Goal: Task Accomplishment & Management: Manage account settings

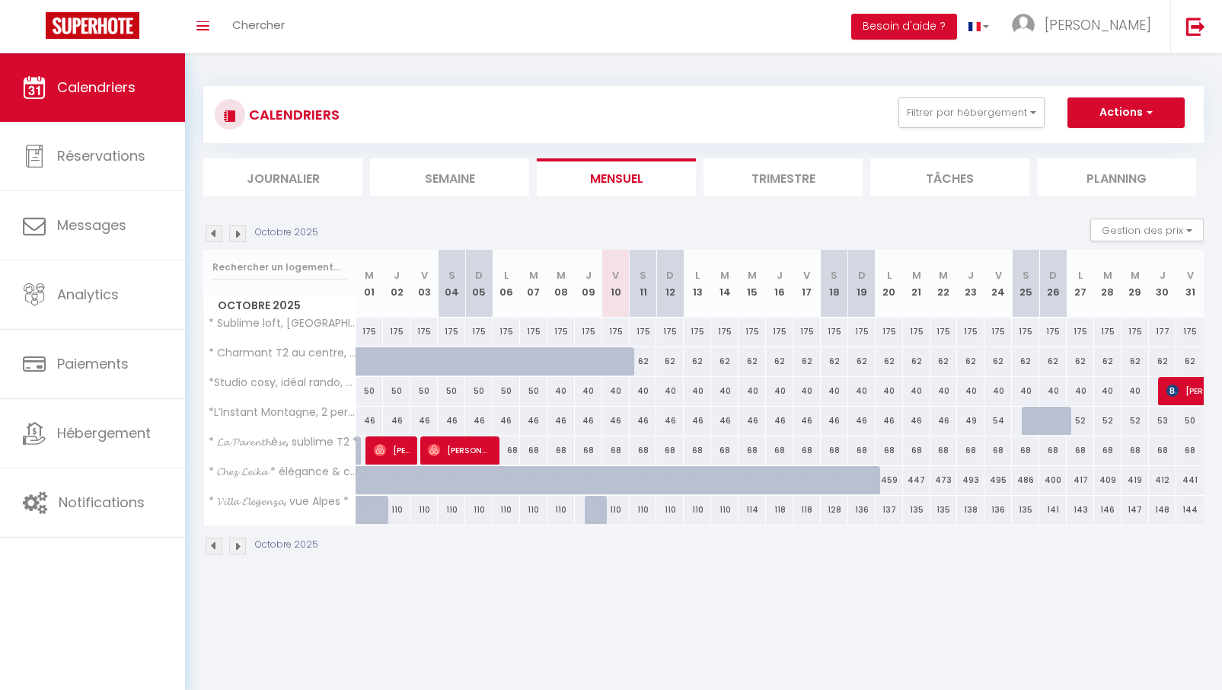
click at [616, 371] on div at bounding box center [625, 370] width 27 height 29
type input "62"
type input "Ven 10 Octobre 2025"
type input "Sam 11 Octobre 2025"
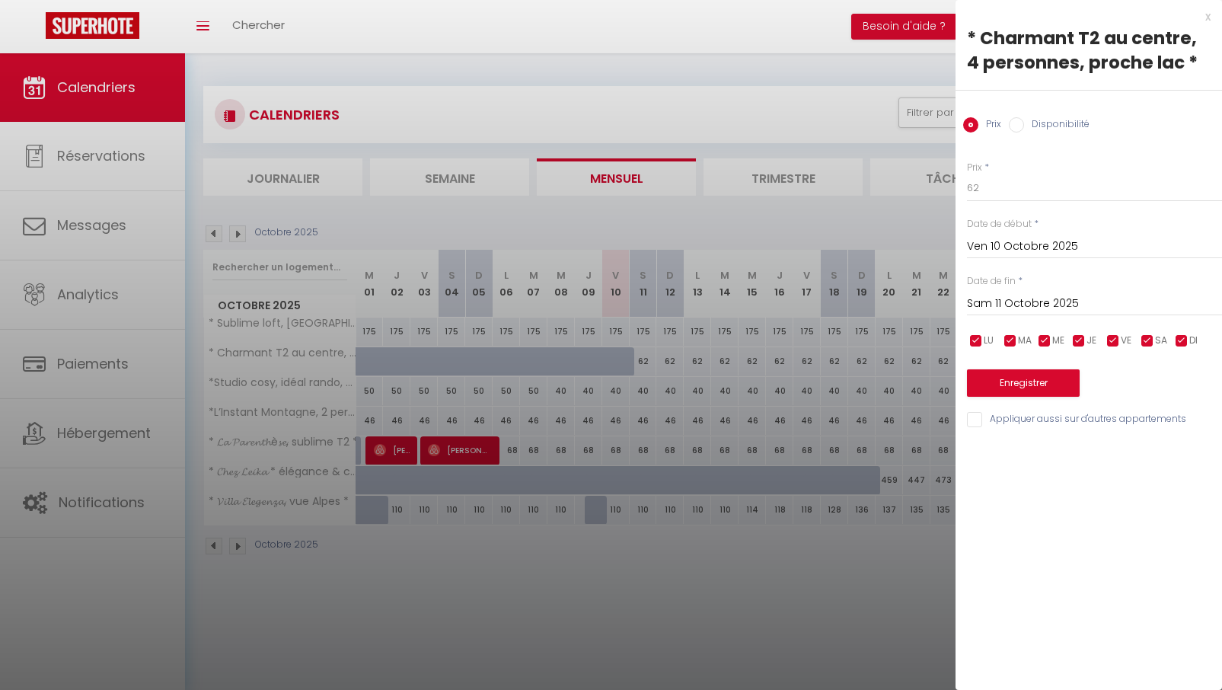
click at [1016, 126] on input "Disponibilité" at bounding box center [1016, 124] width 15 height 15
radio input "true"
radio input "false"
click at [1000, 384] on button "Enregistrer" at bounding box center [1023, 384] width 113 height 27
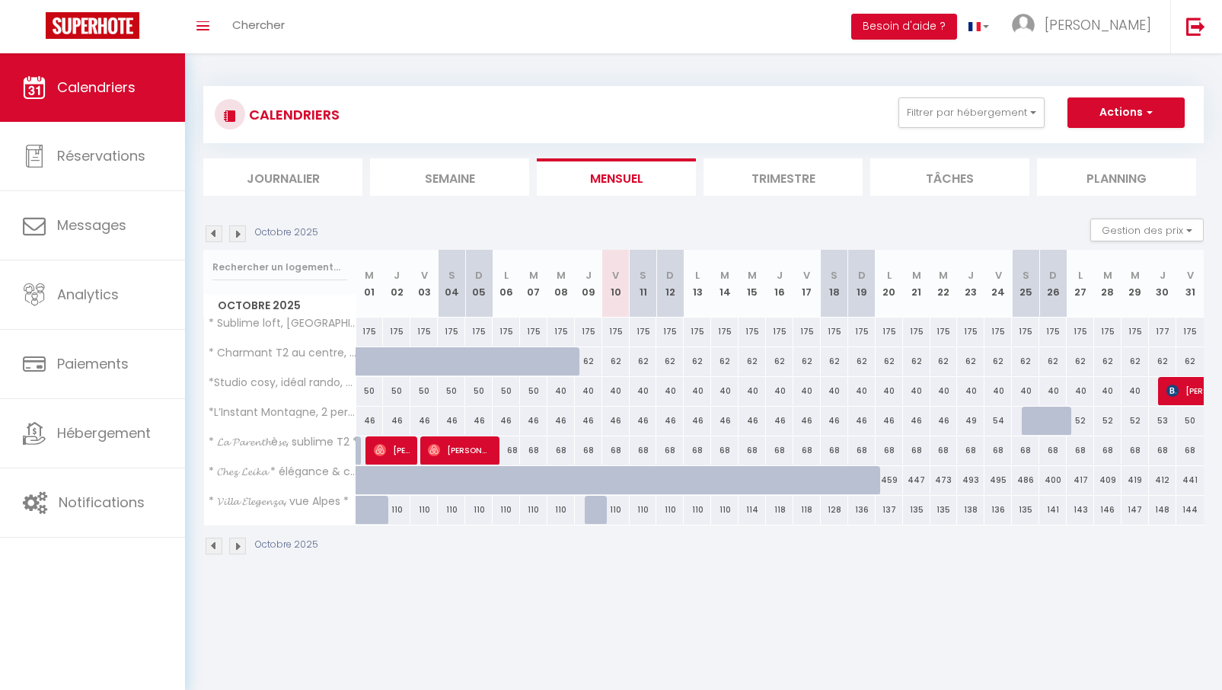
click at [232, 236] on img at bounding box center [237, 233] width 17 height 17
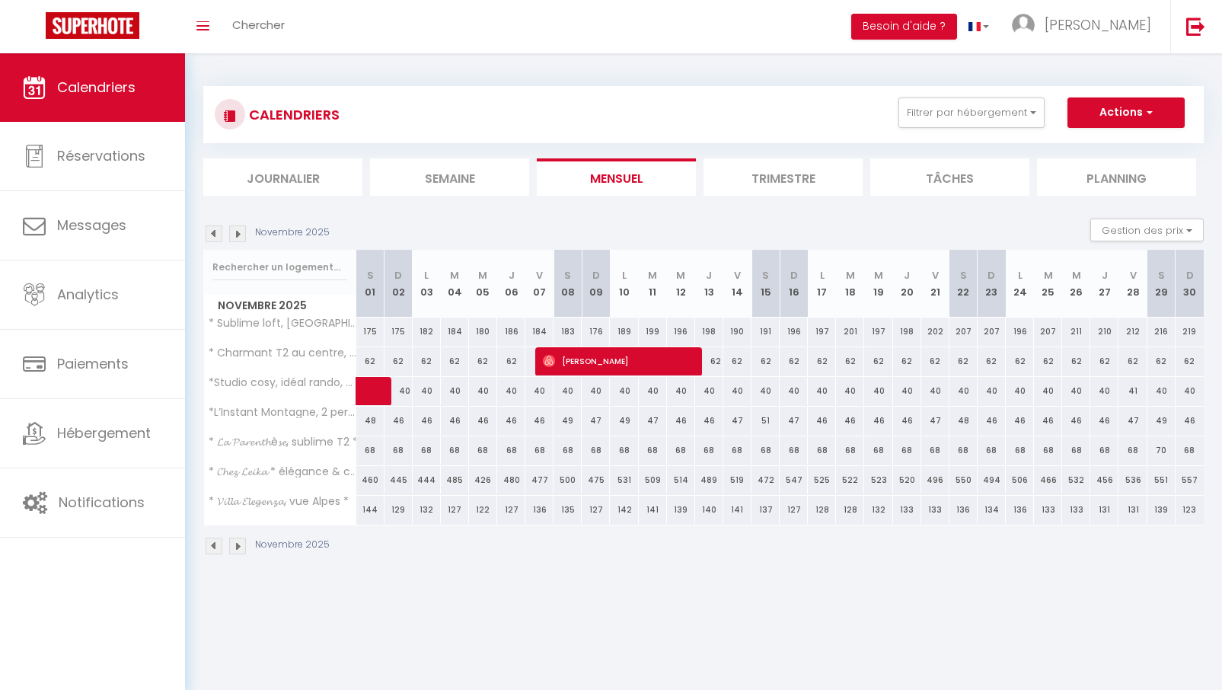
click at [213, 232] on img at bounding box center [214, 233] width 17 height 17
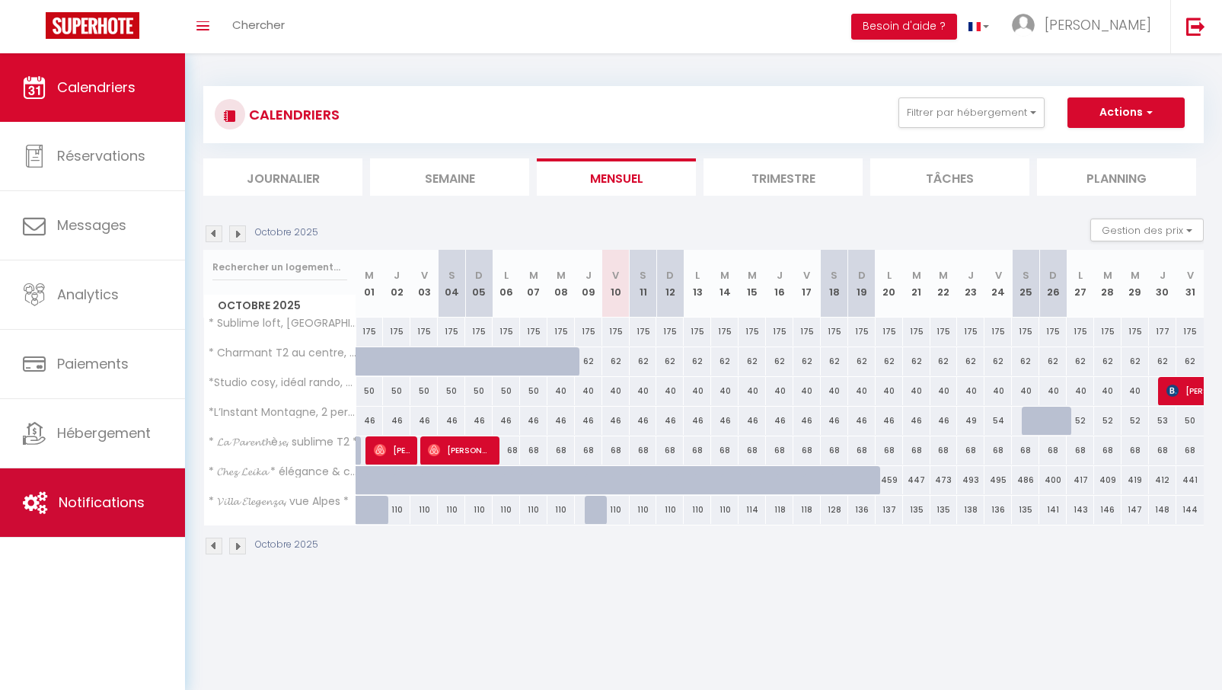
click at [89, 512] on span "Notifications" at bounding box center [102, 502] width 86 height 19
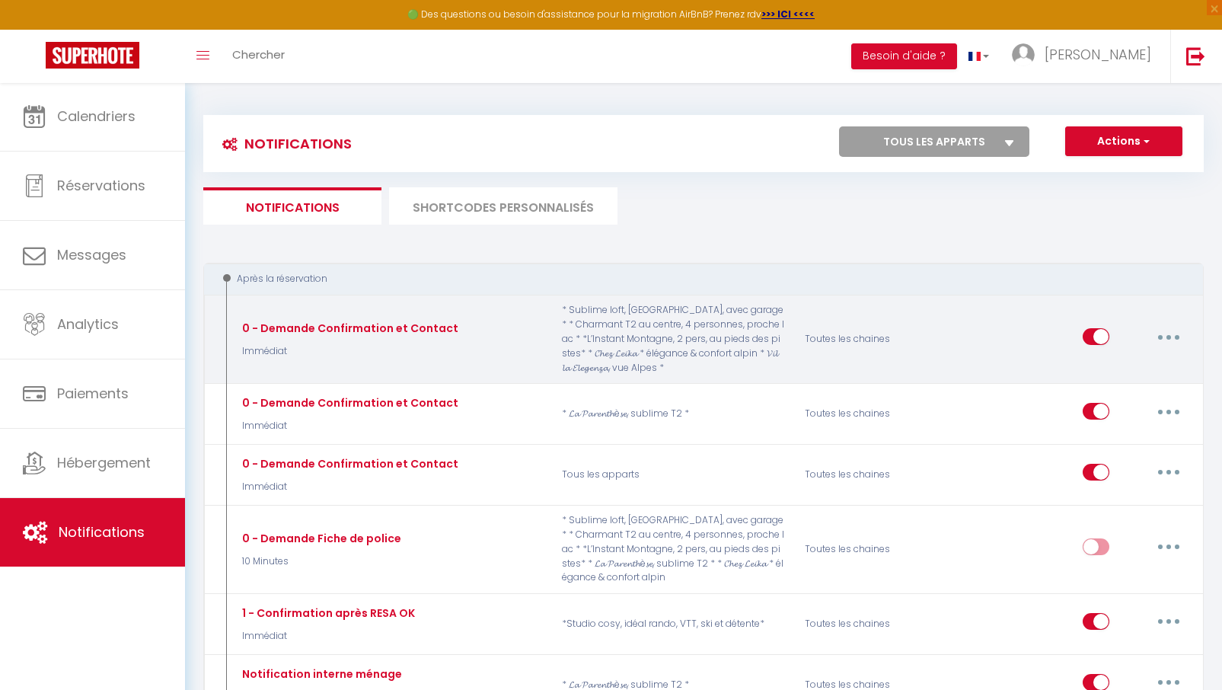
click at [1169, 335] on icon "button" at bounding box center [1169, 337] width 5 height 5
click at [1104, 360] on link "Editer" at bounding box center [1129, 372] width 113 height 26
type input "0 - Demande Confirmation et Contact"
checkbox input "true"
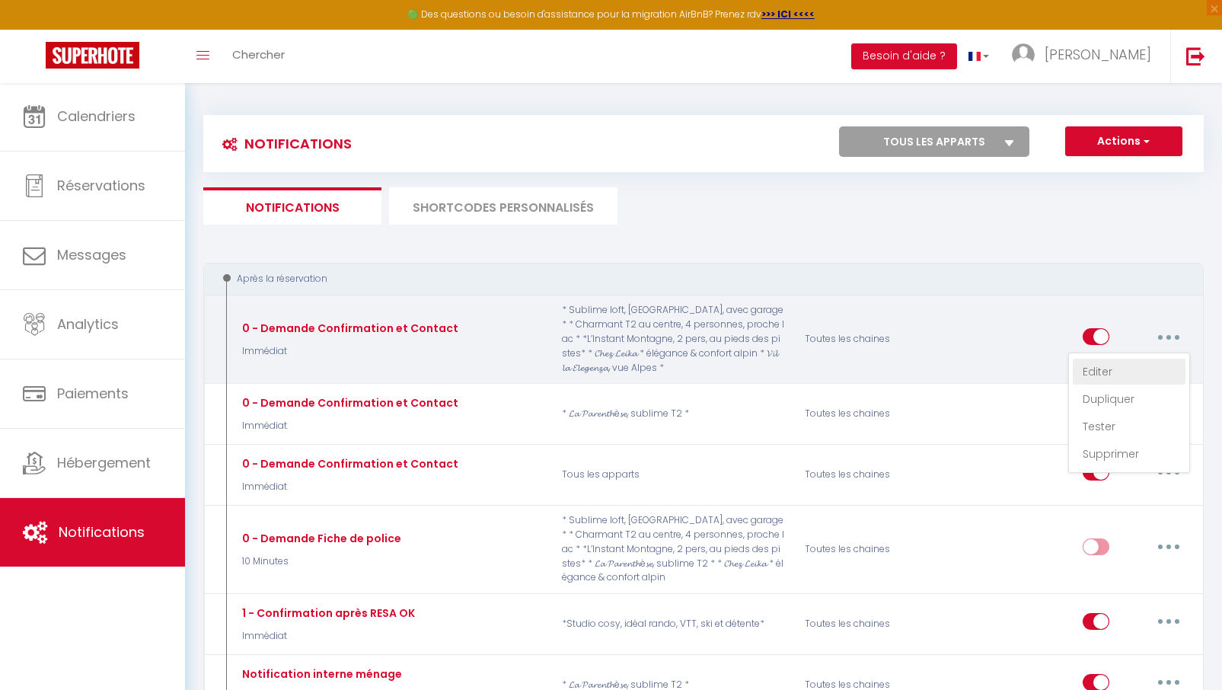
checkbox input "false"
checkbox input "true"
checkbox input "false"
checkbox input "true"
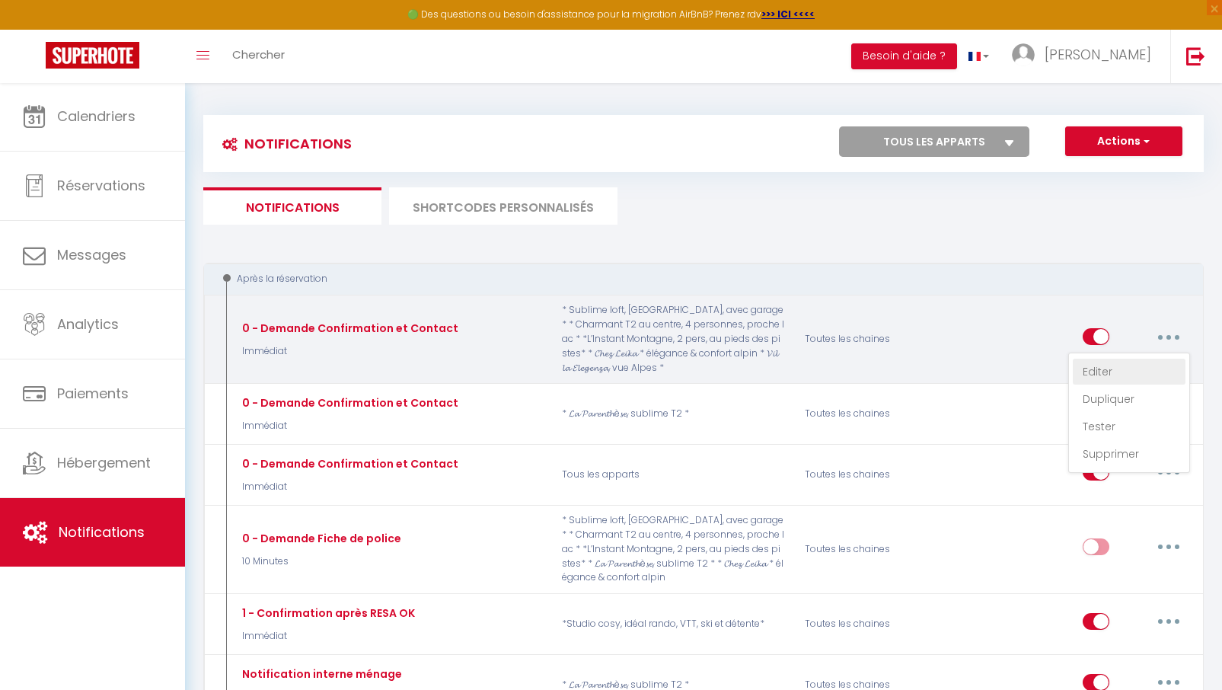
select select "Immédiat"
select select
checkbox input "true"
checkbox input "false"
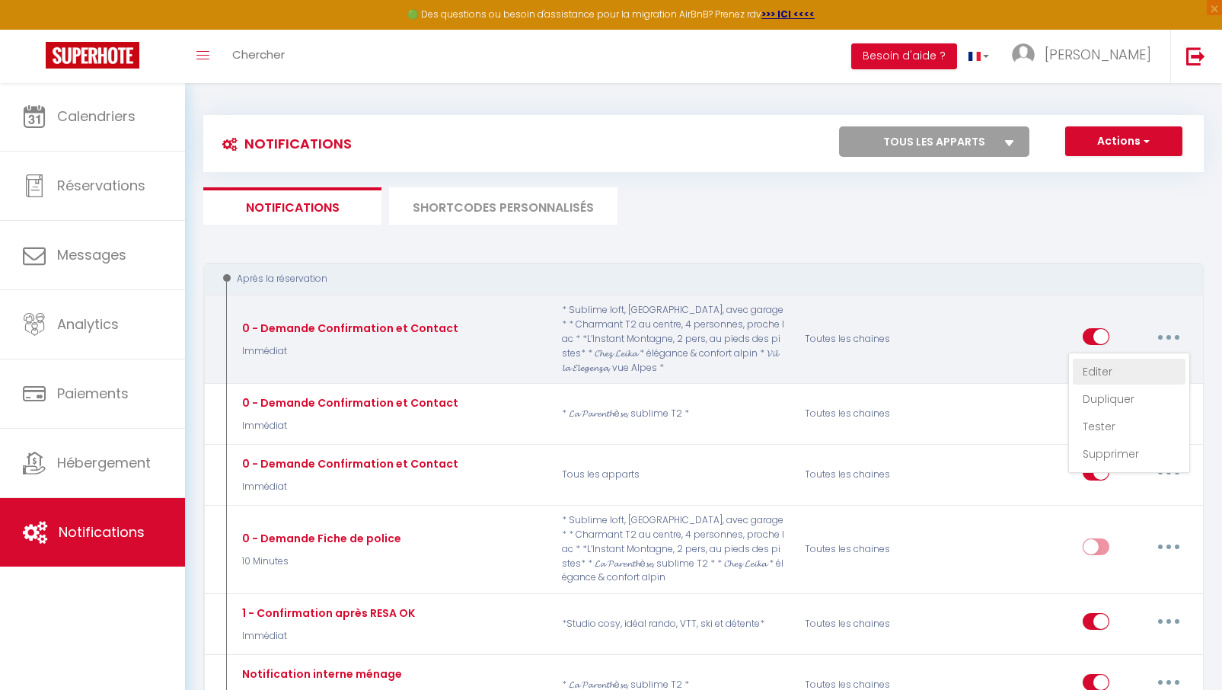
radio input "true"
type input "Merci de confirmer votre réservation - [BOOKING:ID] - [GUEST:FIRST_NAME] [GUEST…"
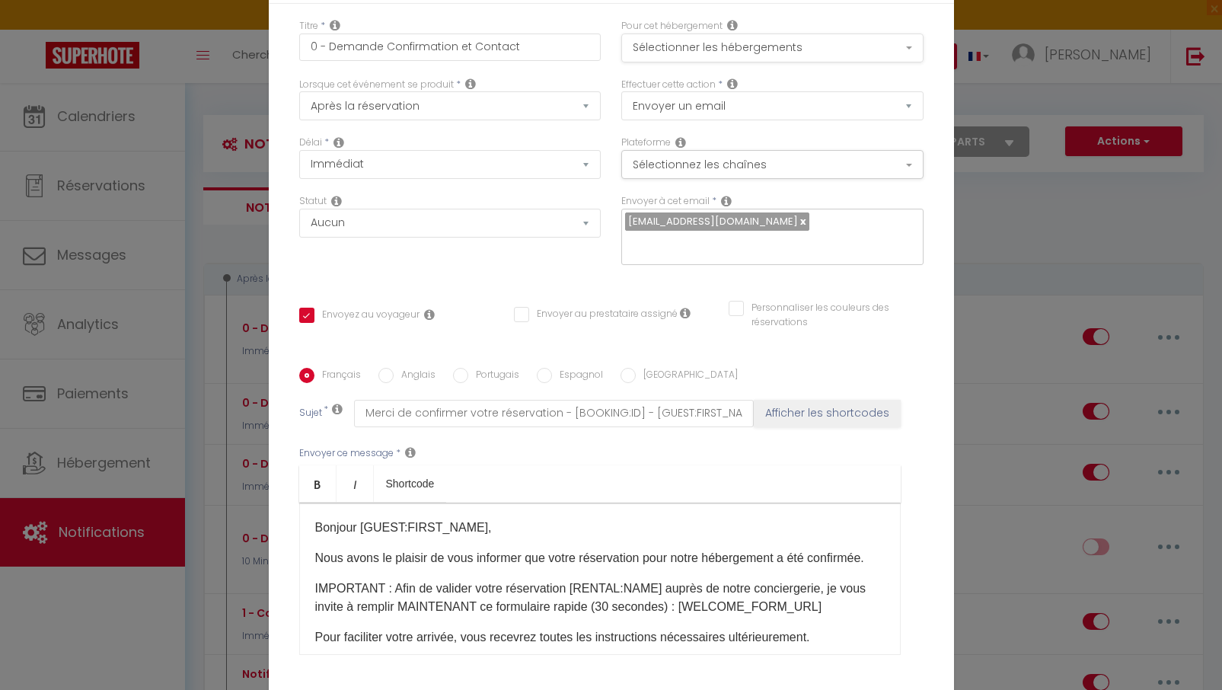
click at [913, 51] on button "Sélectionner les hébergements" at bounding box center [772, 48] width 302 height 29
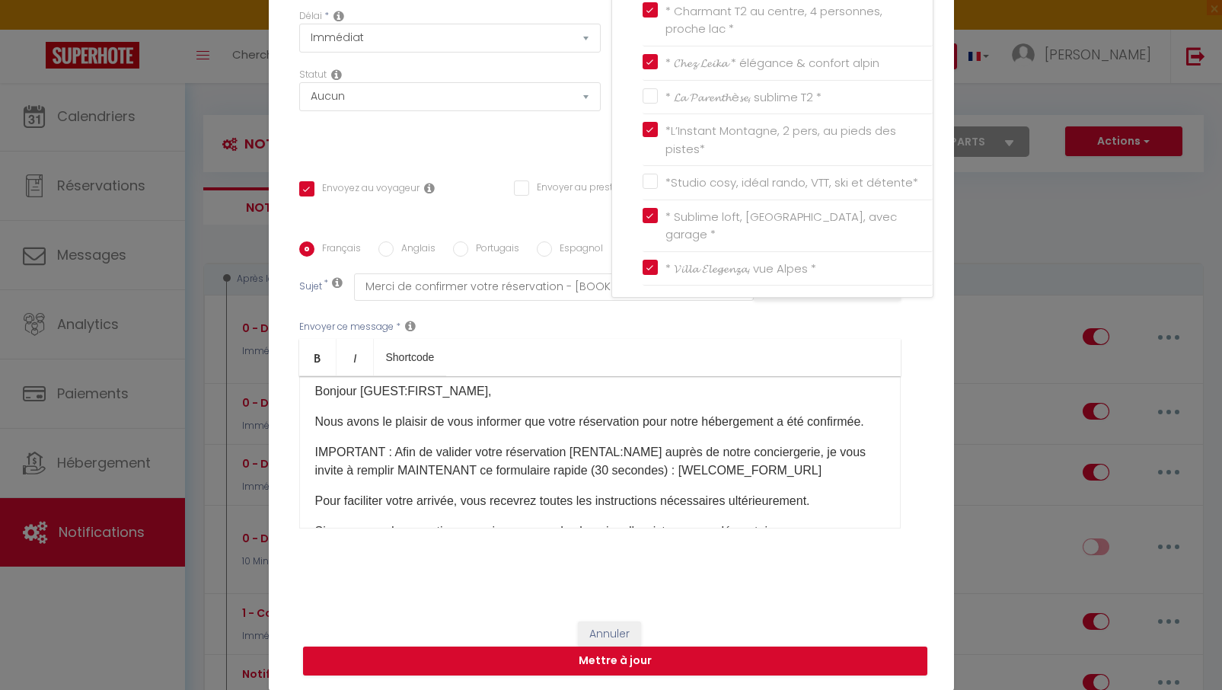
scroll to position [8, 0]
click at [621, 631] on button "Annuler" at bounding box center [609, 634] width 63 height 26
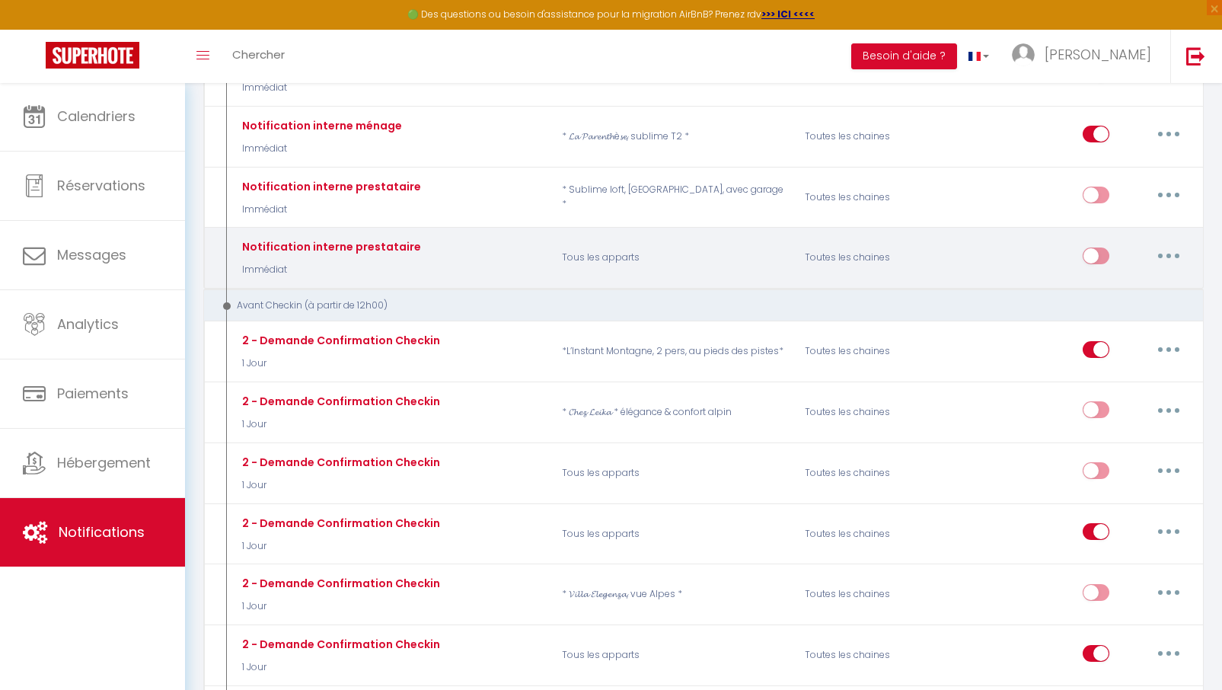
scroll to position [557, 0]
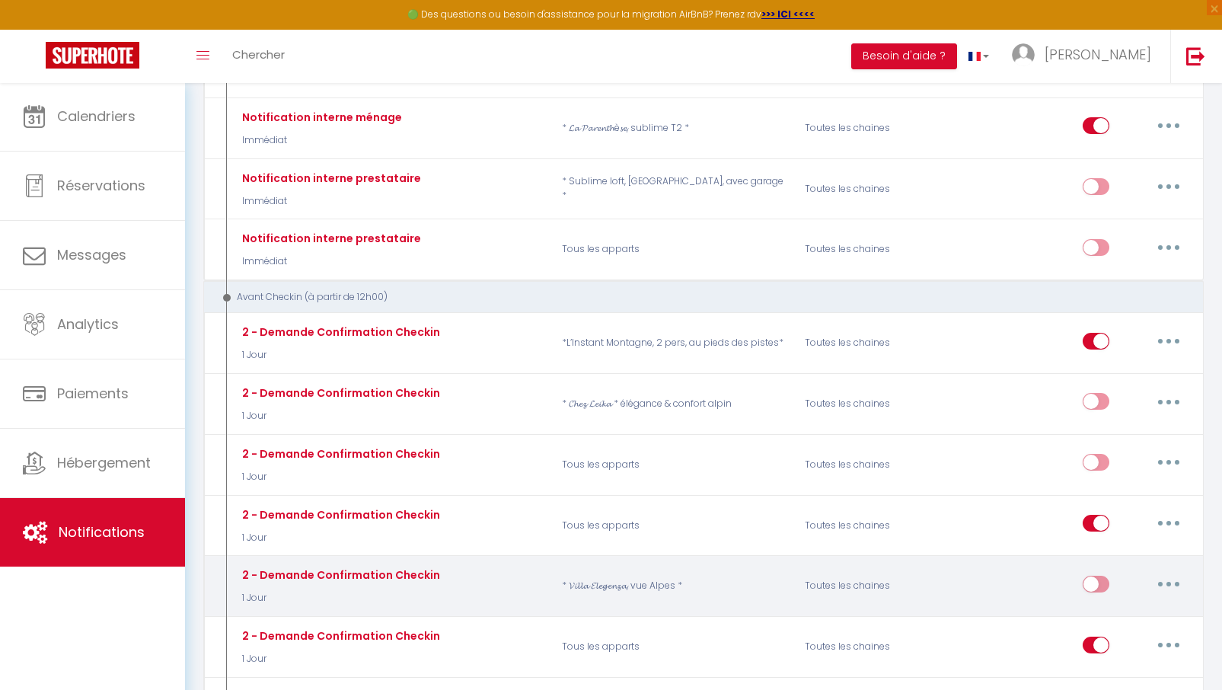
click at [1167, 582] on icon "button" at bounding box center [1169, 584] width 5 height 5
click at [1110, 605] on link "Editer" at bounding box center [1129, 618] width 113 height 26
type input "2 - Demande Confirmation Checkin"
select select "1 Jour"
select select "if_booking_is_paid"
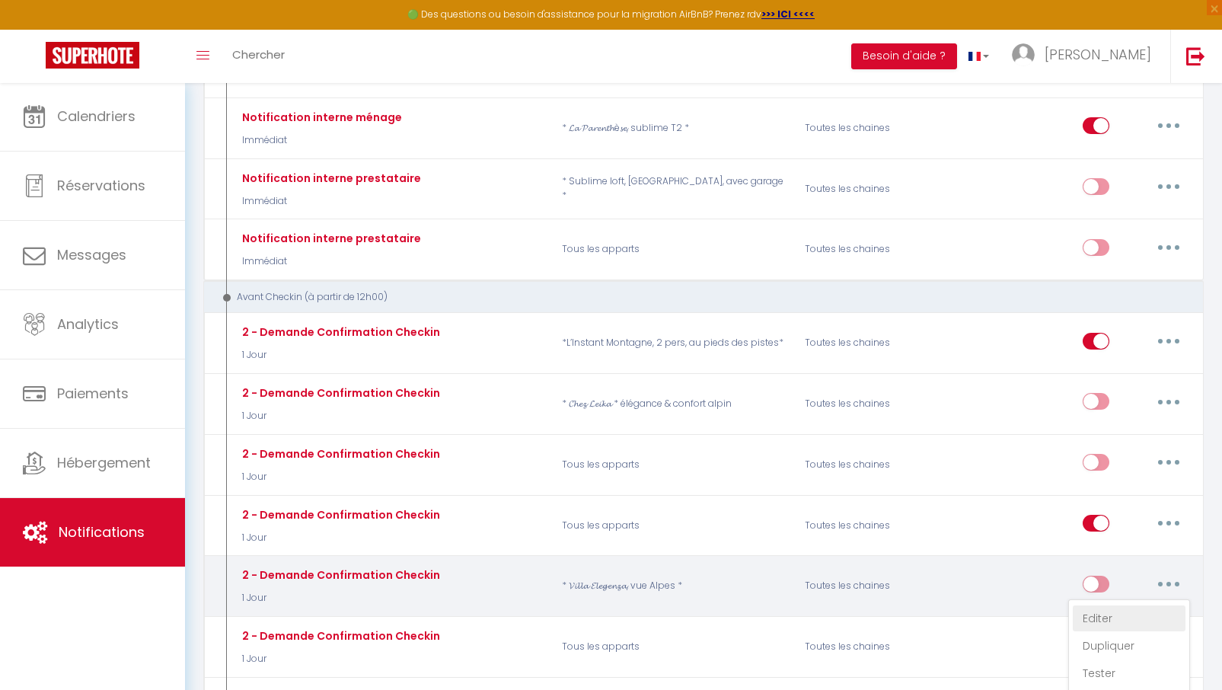
checkbox input "true"
checkbox input "false"
type input "Procédure pour le checkin - [RENTAL:NAME]"
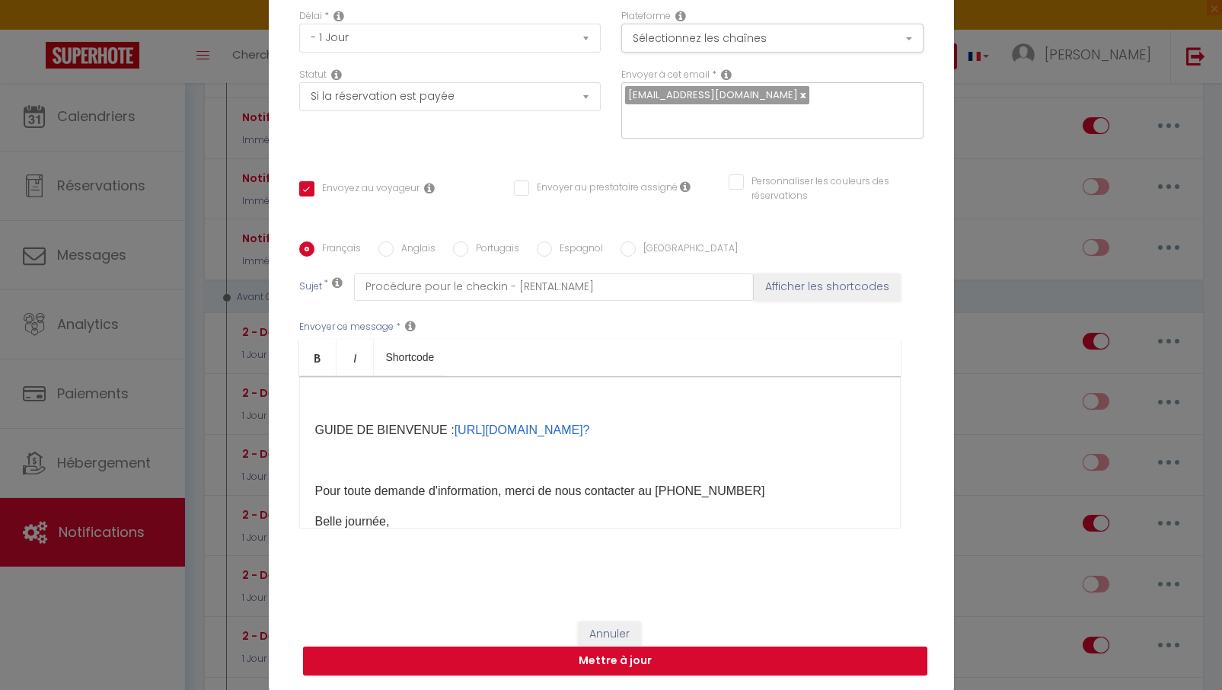
scroll to position [213, 0]
click at [590, 433] on link "[URL][DOMAIN_NAME]?" at bounding box center [523, 431] width 136 height 13
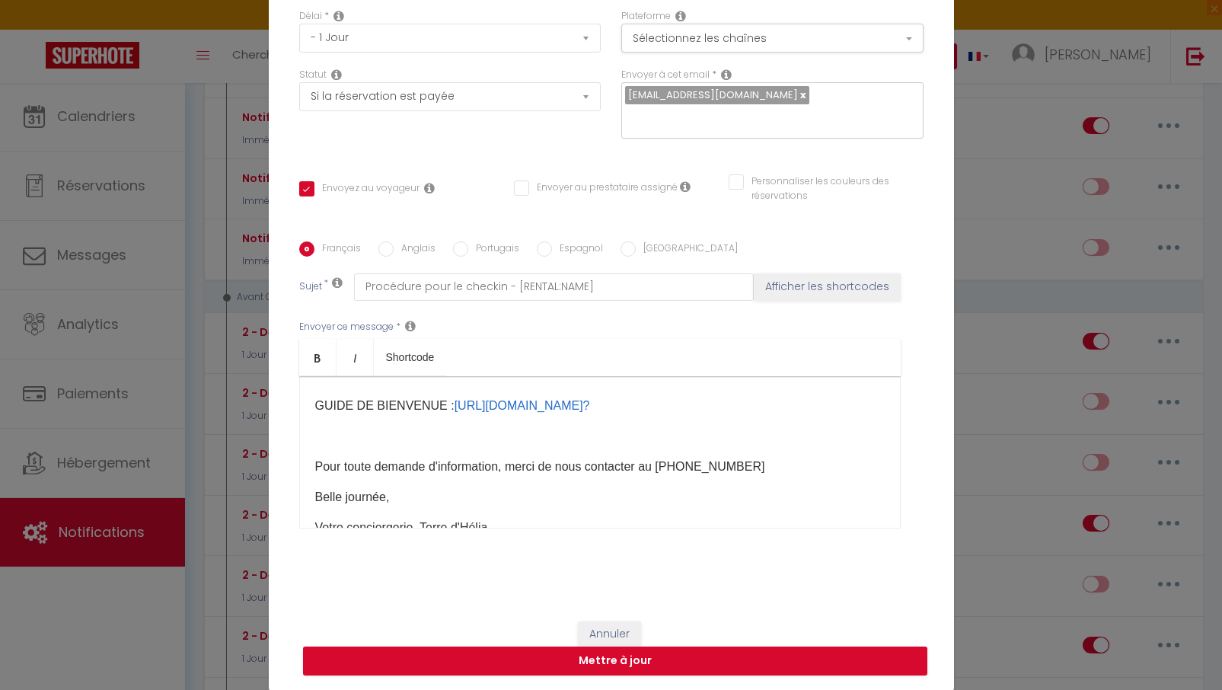
scroll to position [238, 0]
click at [363, 449] on div "Bonjour [GUEST:FIRST_NAME], Nous sommes impatients de vous accueillir dans notr…" at bounding box center [600, 452] width 602 height 152
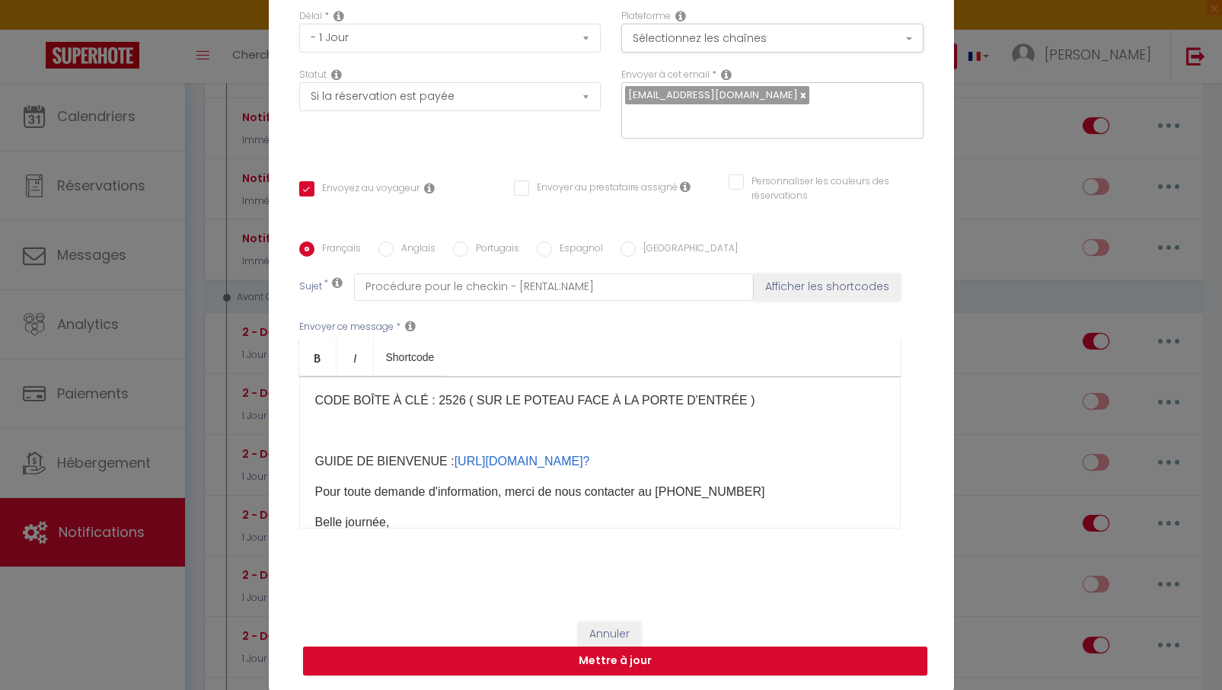
scroll to position [167, 0]
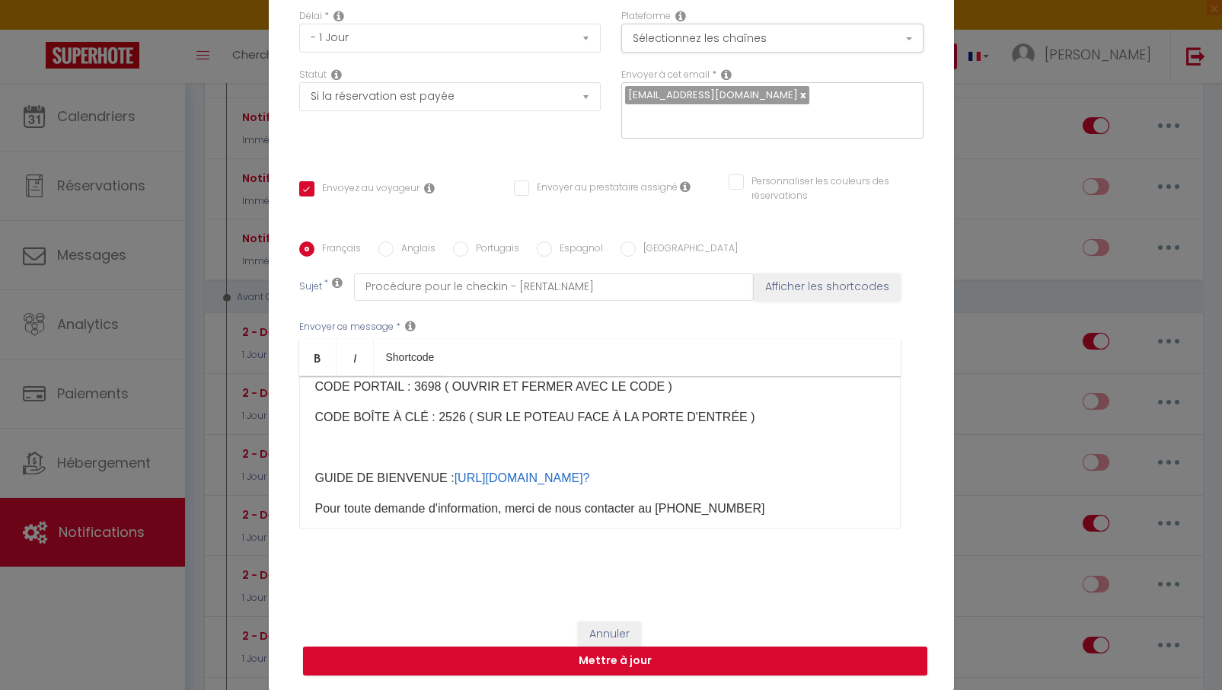
click at [338, 450] on p at bounding box center [600, 448] width 570 height 18
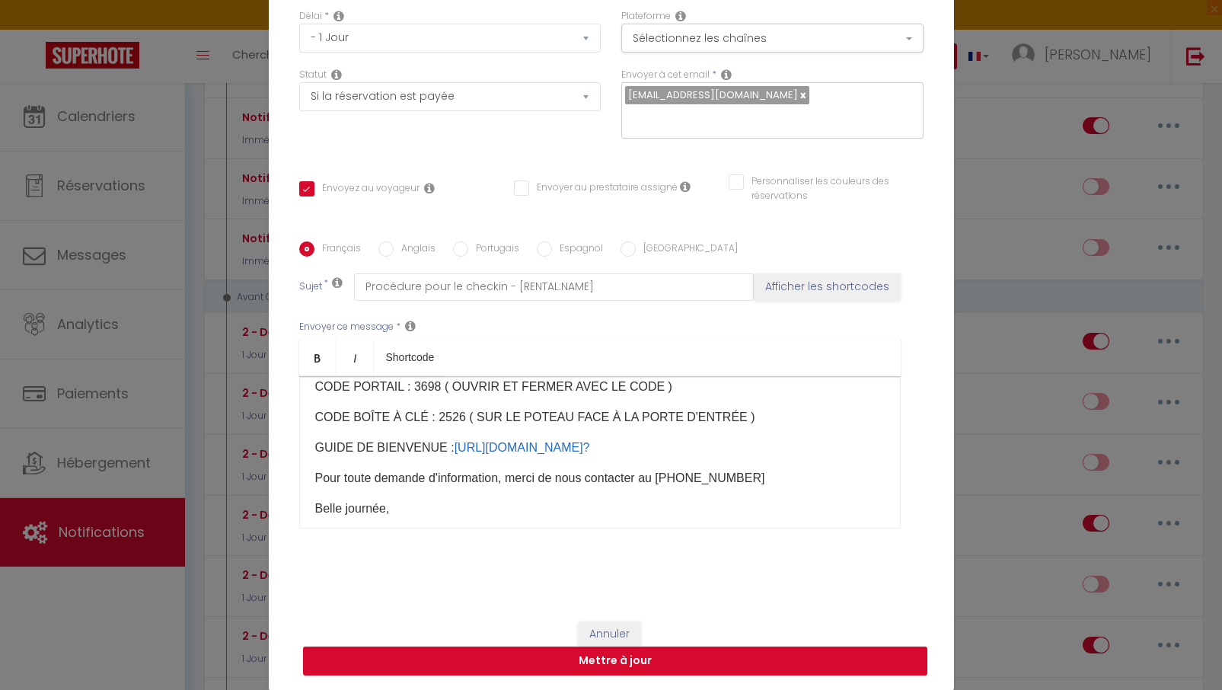
click at [546, 660] on button "Mettre à jour" at bounding box center [615, 661] width 625 height 29
checkbox input "true"
checkbox input "false"
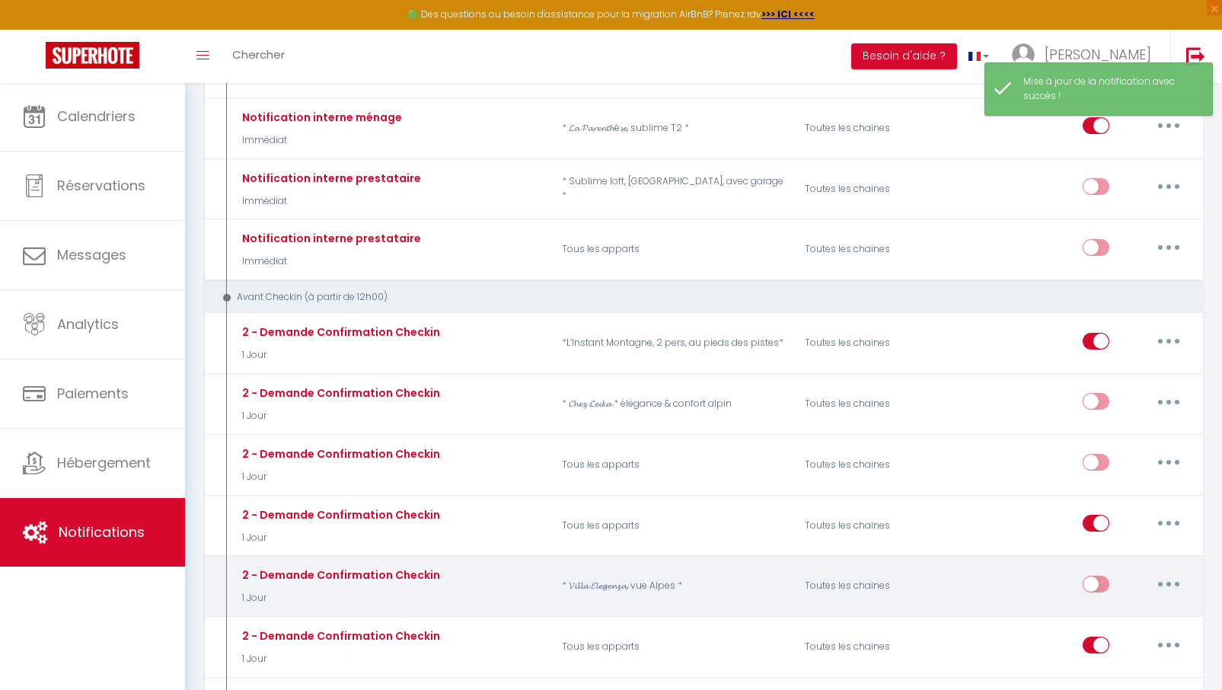
click at [1102, 576] on input "checkbox" at bounding box center [1096, 587] width 27 height 23
checkbox input "true"
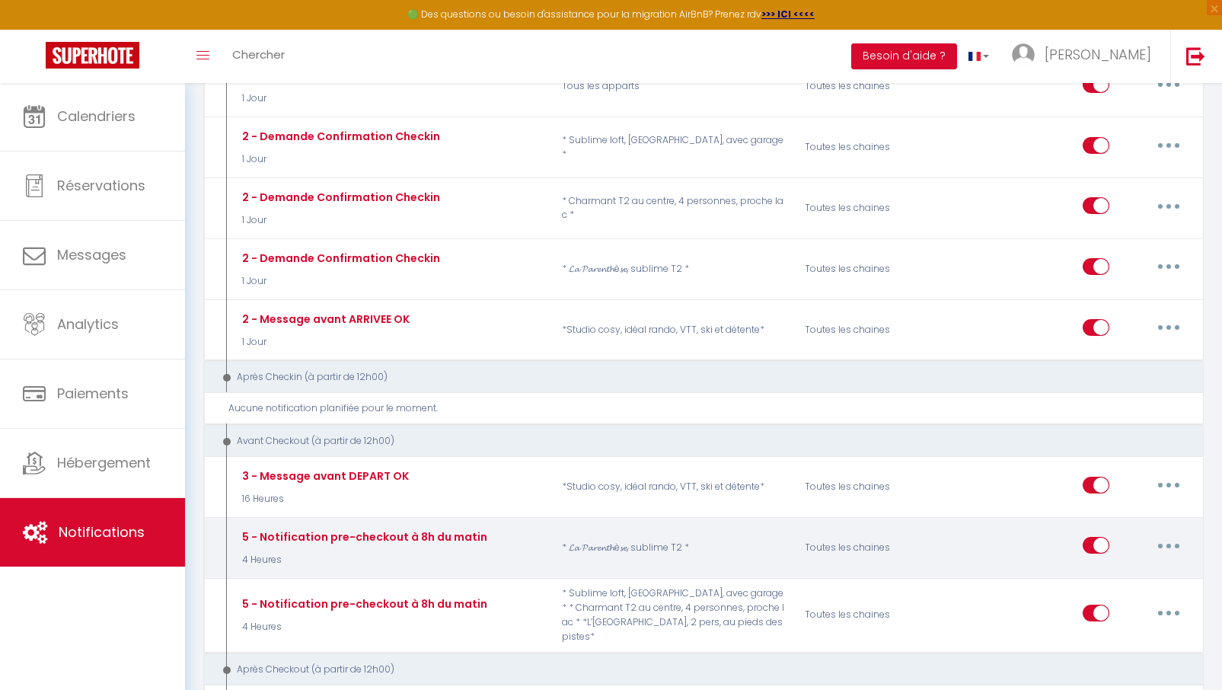
scroll to position [1122, 0]
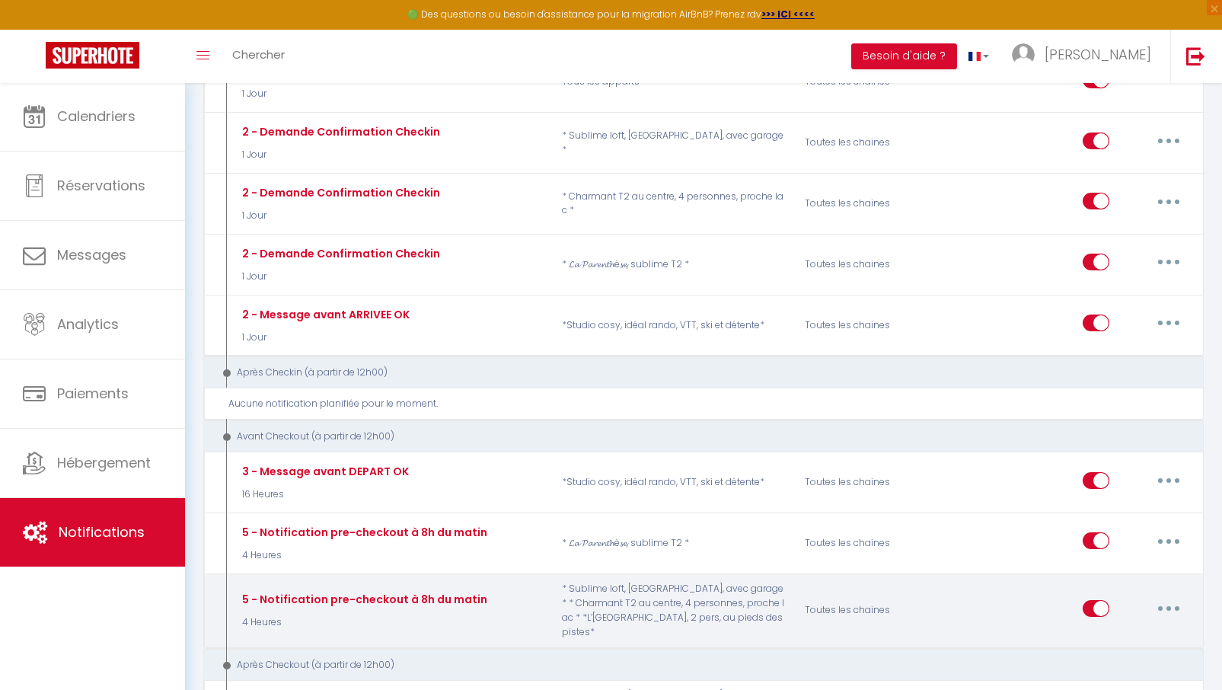
click at [1171, 606] on icon "button" at bounding box center [1169, 608] width 5 height 5
click at [1110, 630] on link "Editer" at bounding box center [1129, 643] width 113 height 26
type input "5 - Notification pre-checkout à 8h du matin"
checkbox input "true"
checkbox input "false"
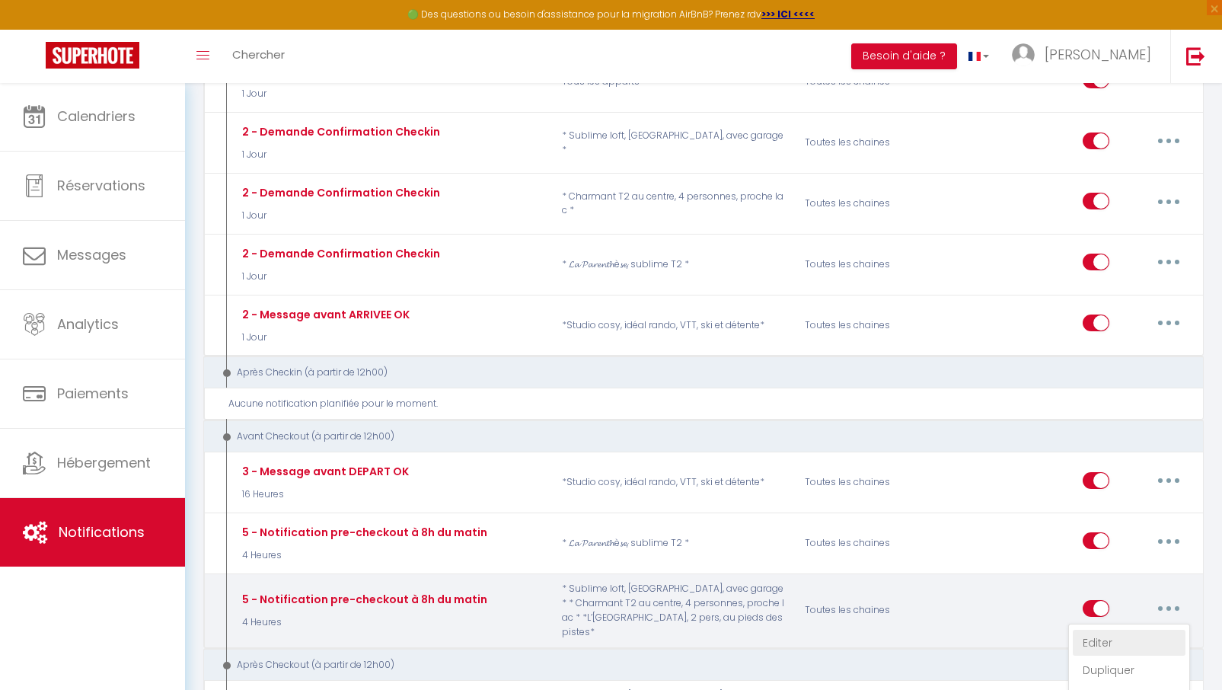
checkbox input "false"
checkbox input "true"
checkbox input "false"
checkbox input "true"
checkbox input "false"
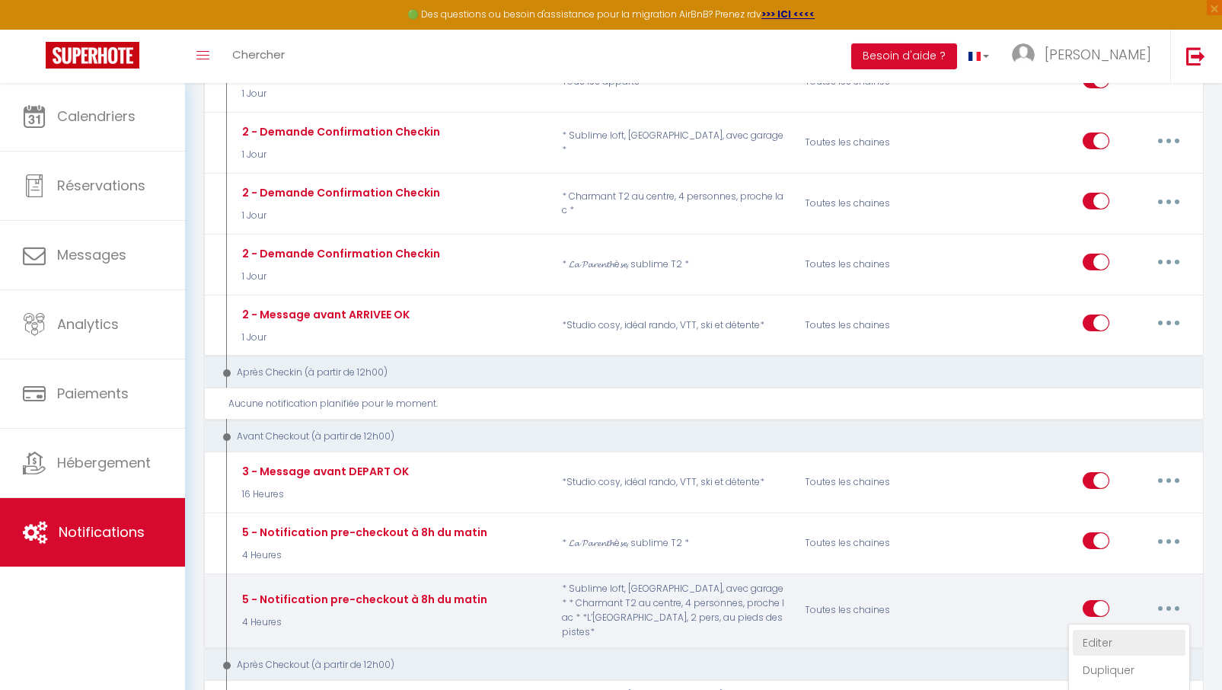
select select "4"
select select "4 Heures"
select select "if_booking_is_paid"
checkbox input "true"
checkbox input "false"
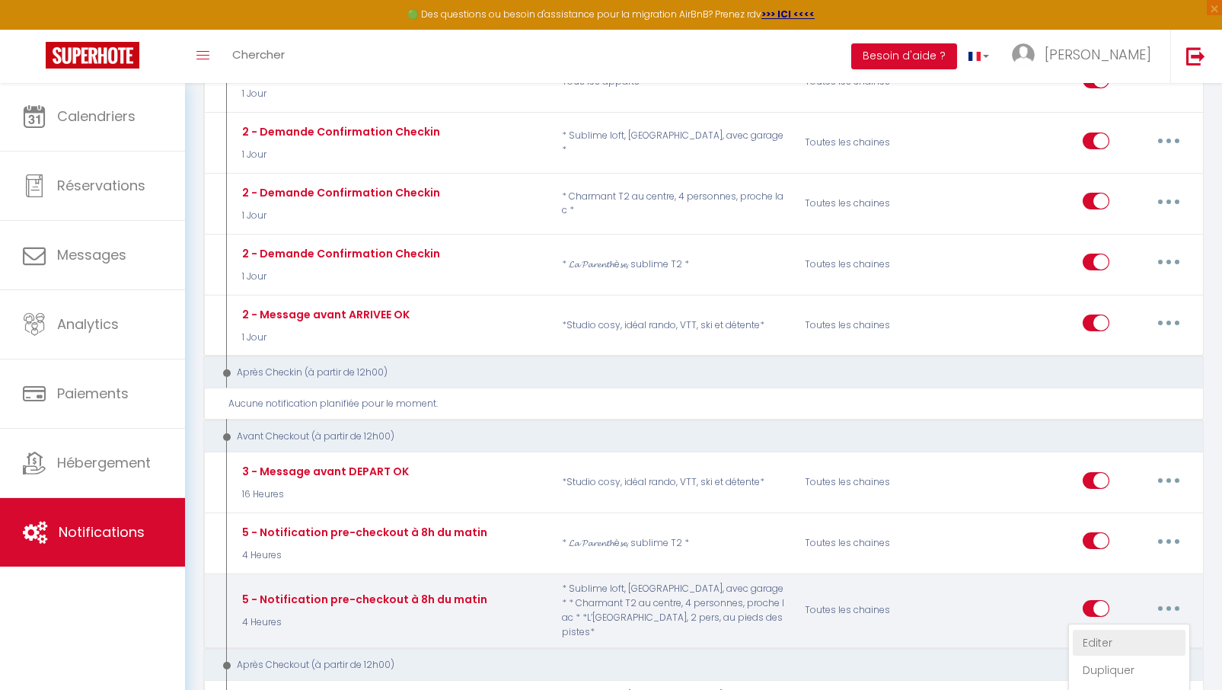
checkbox input "false"
radio input "true"
type input "Procédure pour votre départ - [RENTAL:NAME] - [GUEST:FIRST_NAME] [GUEST:NAME]"
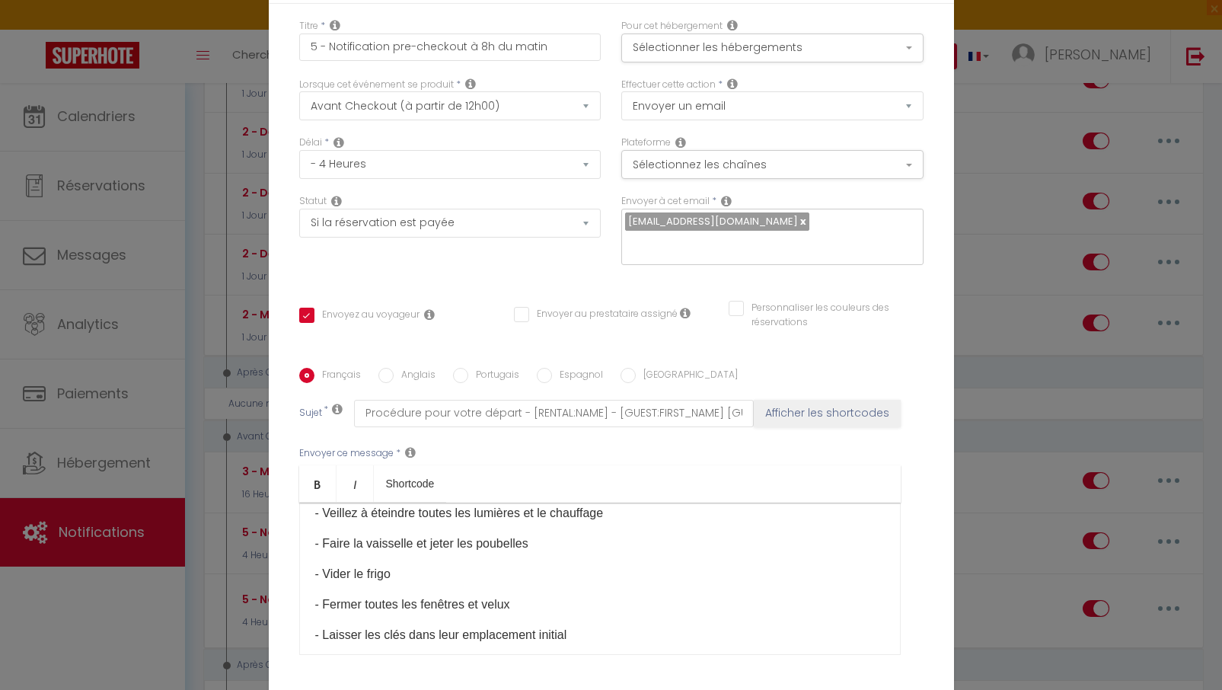
scroll to position [0, 0]
click at [909, 52] on button "Sélectionner les hébergements" at bounding box center [772, 48] width 302 height 29
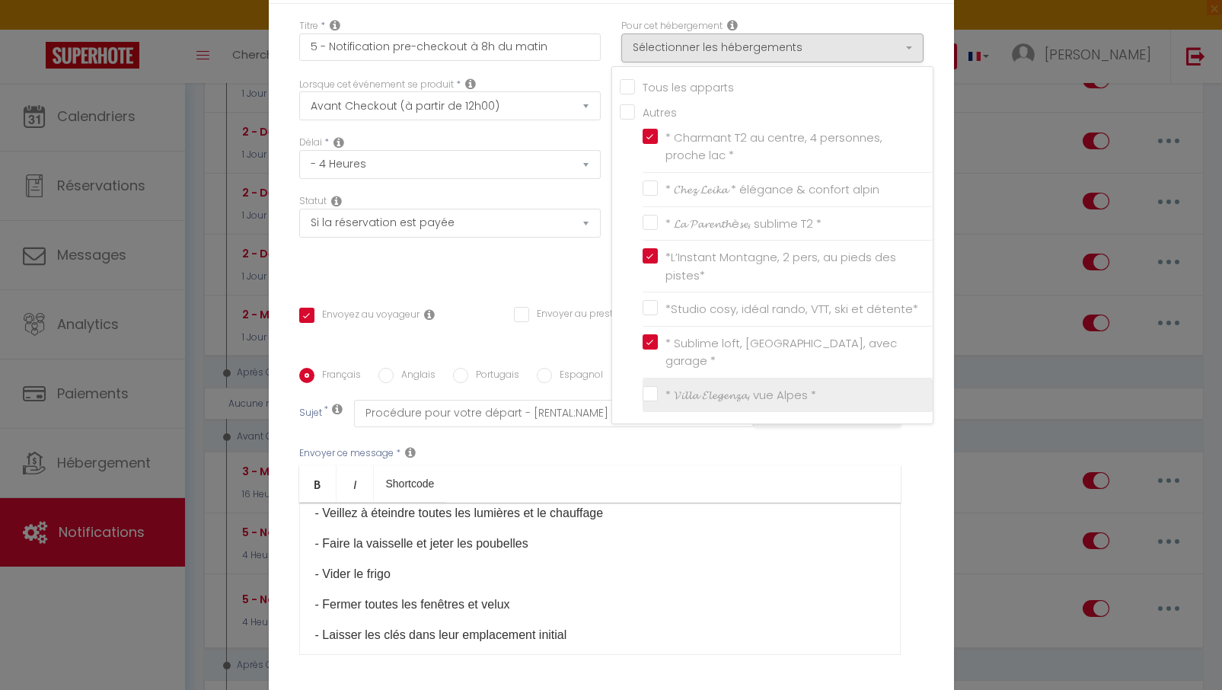
click at [648, 388] on input "* 𝓥𝓲𝓵𝓵𝓪 𝓔𝓵𝓮𝓰𝓮𝓷𝔃𝓪, vue Alpes *" at bounding box center [788, 395] width 290 height 15
checkbox input "true"
checkbox input "false"
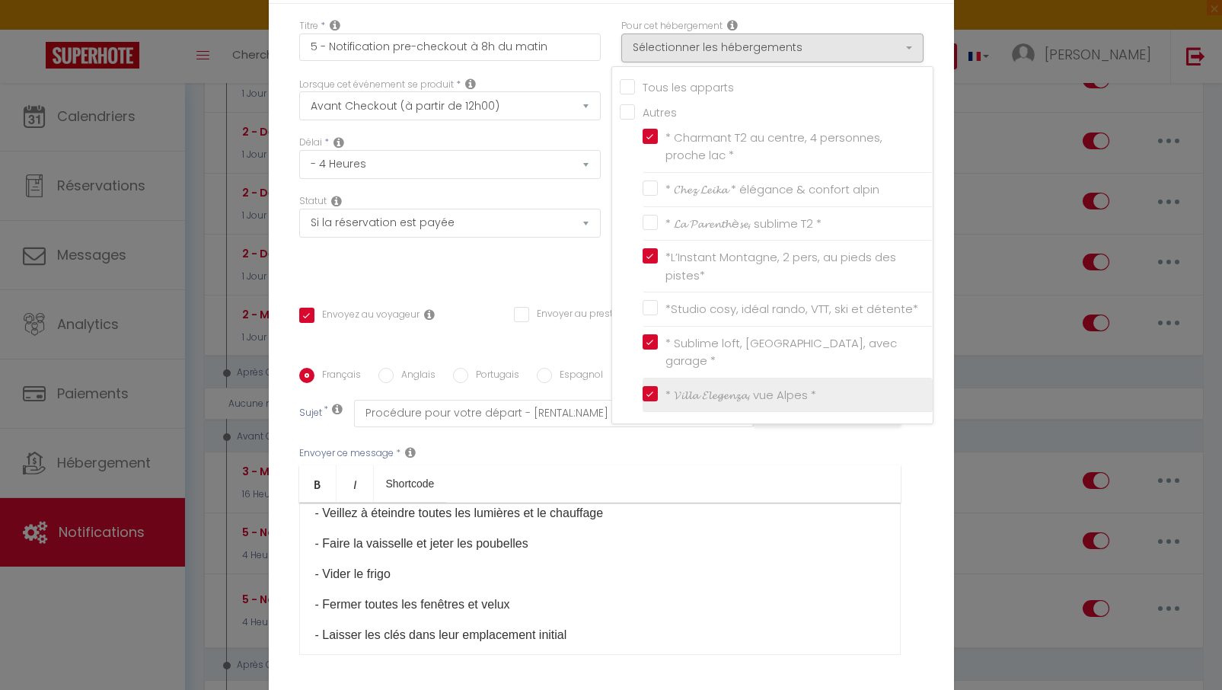
checkbox input "true"
checkbox input "false"
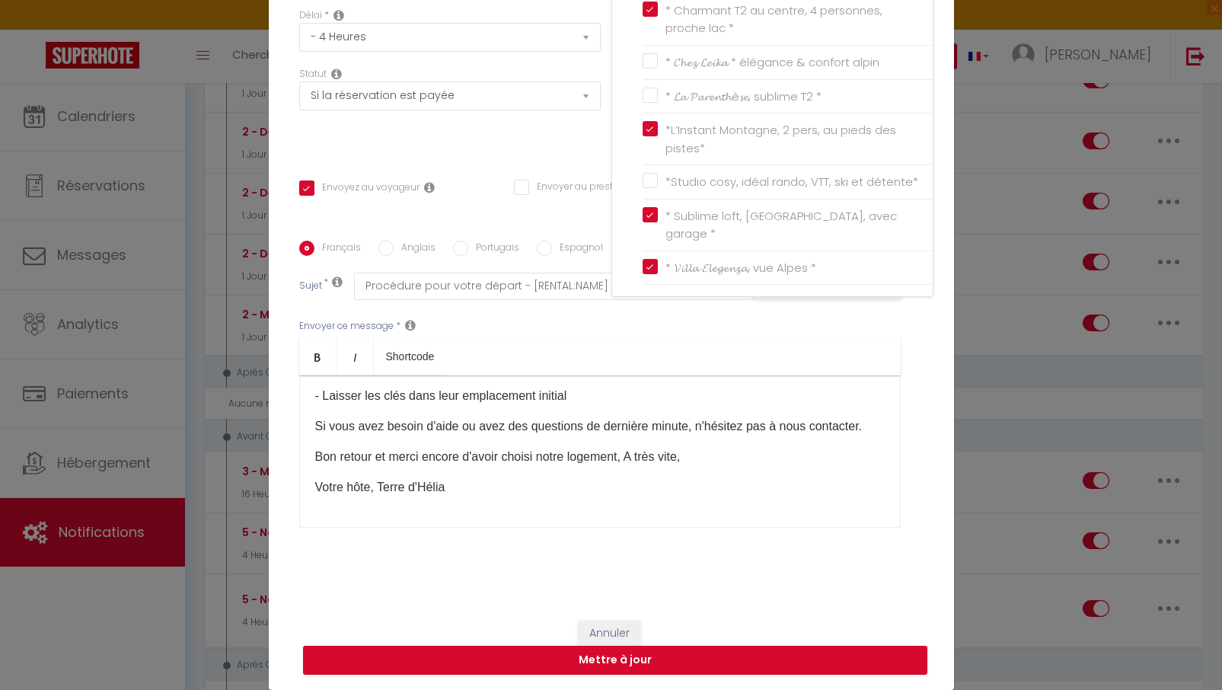
scroll to position [126, 0]
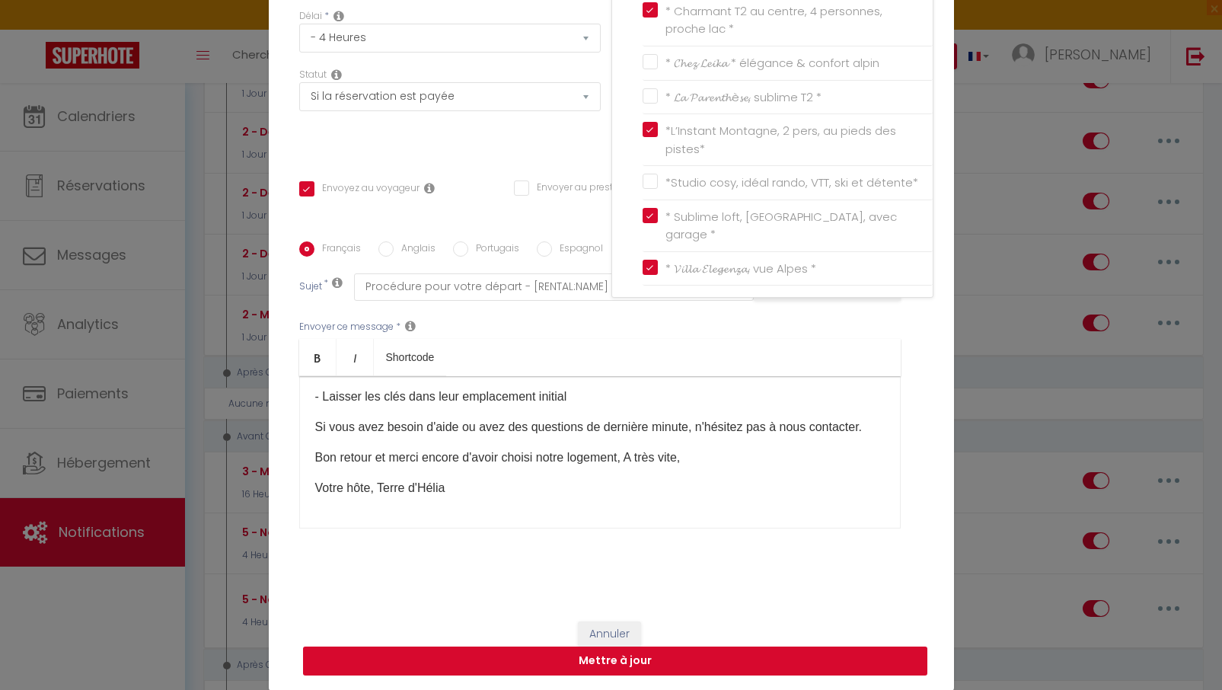
click at [648, 658] on button "Mettre à jour" at bounding box center [615, 661] width 625 height 29
checkbox input "true"
checkbox input "false"
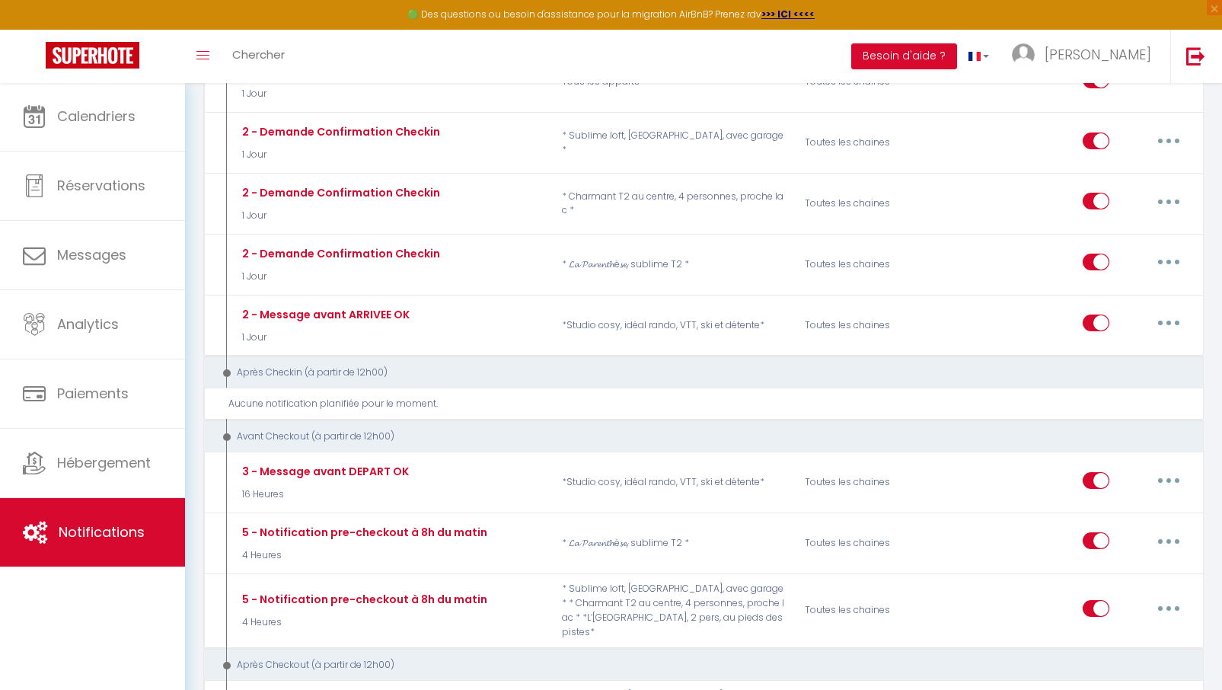
scroll to position [0, 0]
checkbox input "true"
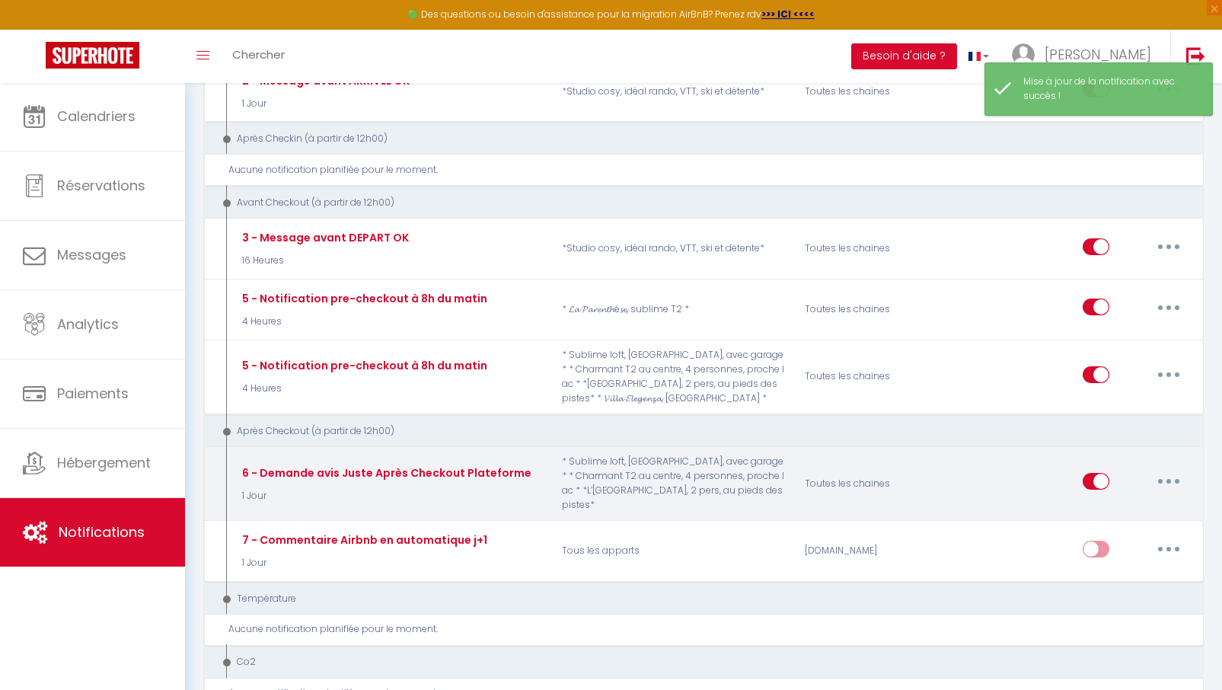
scroll to position [1358, 0]
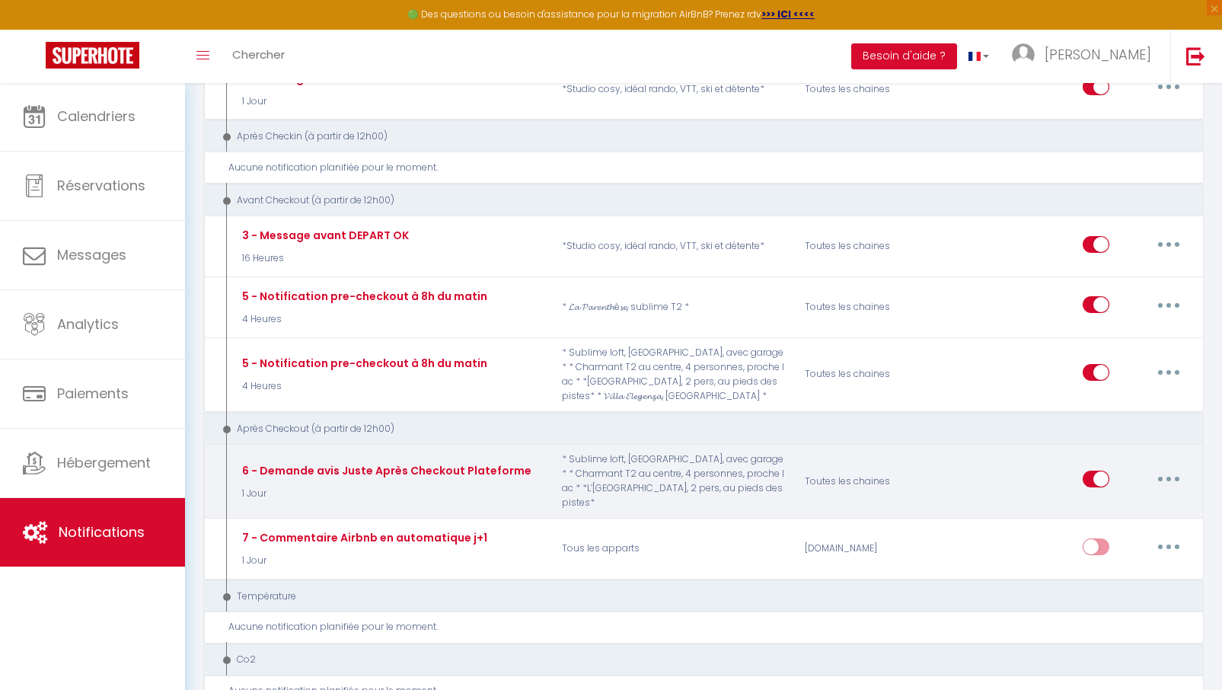
click at [1160, 467] on button "button" at bounding box center [1169, 479] width 43 height 24
click at [1090, 501] on link "Editer" at bounding box center [1129, 514] width 113 height 26
type input "6 - Demande avis Juste Après Checkout Plateforme"
select select "5"
select select "1 Jour"
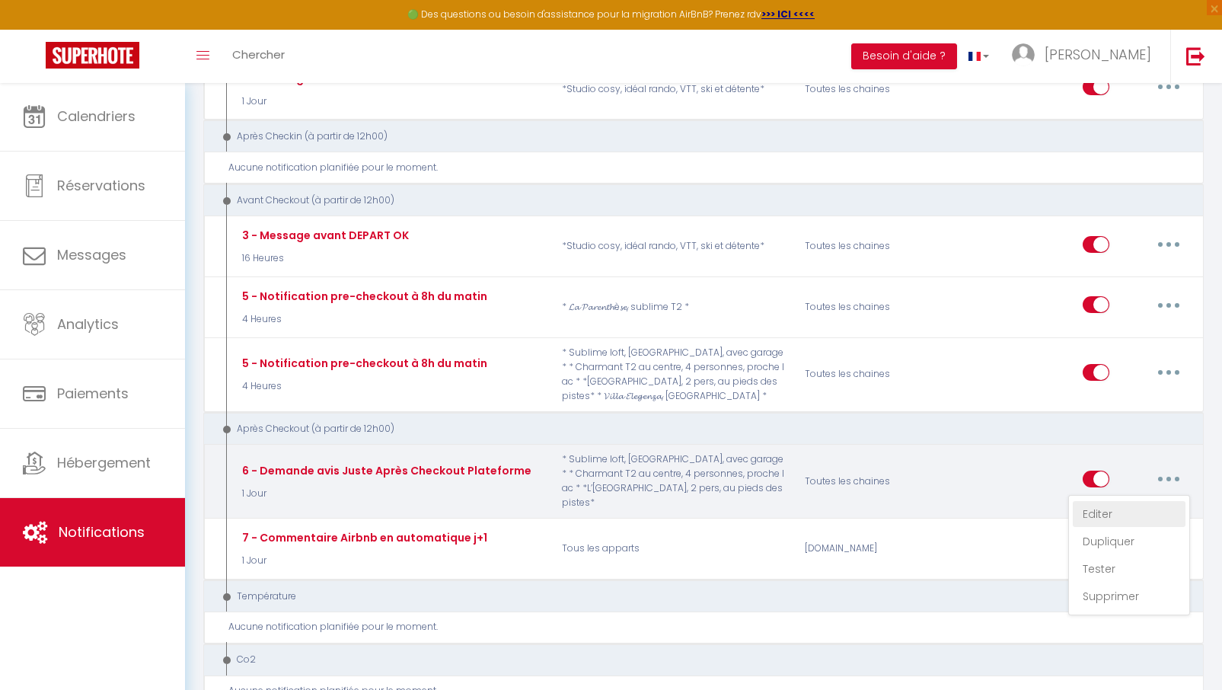
select select "if_booking_is_paid"
checkbox input "true"
checkbox input "false"
radio input "true"
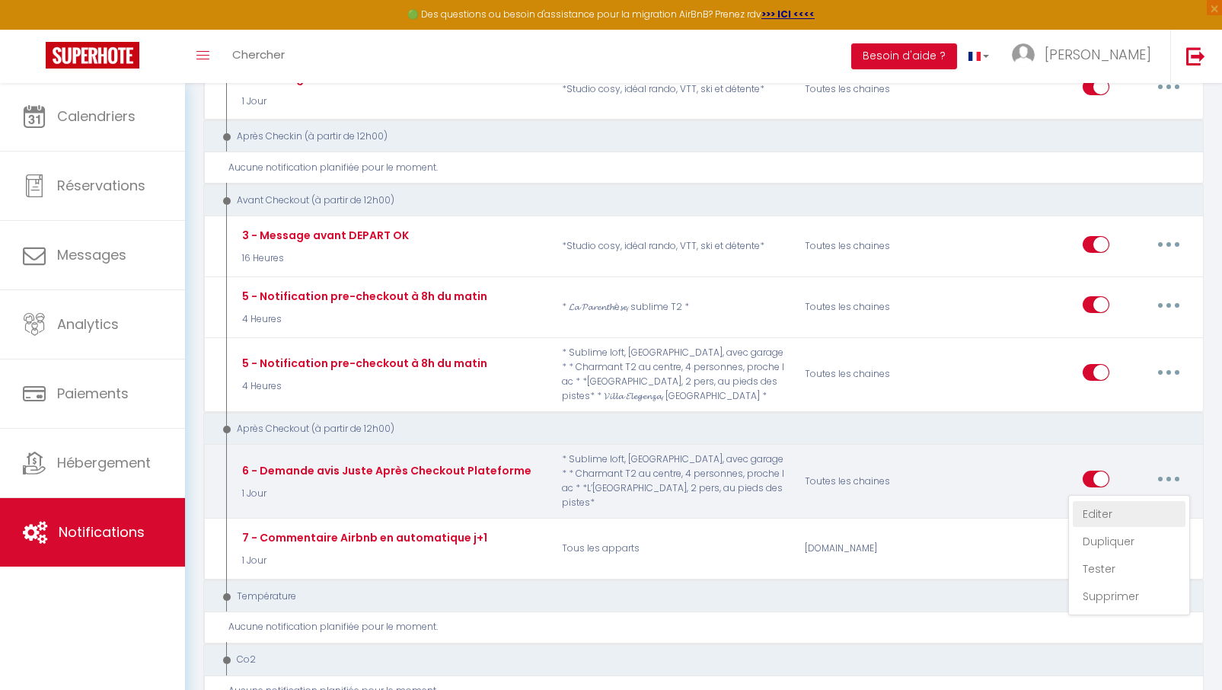
type input "[GUEST:FIRST_NAME], voici un cadeau pour vous avant de quitter [RENTAL:CITY]"
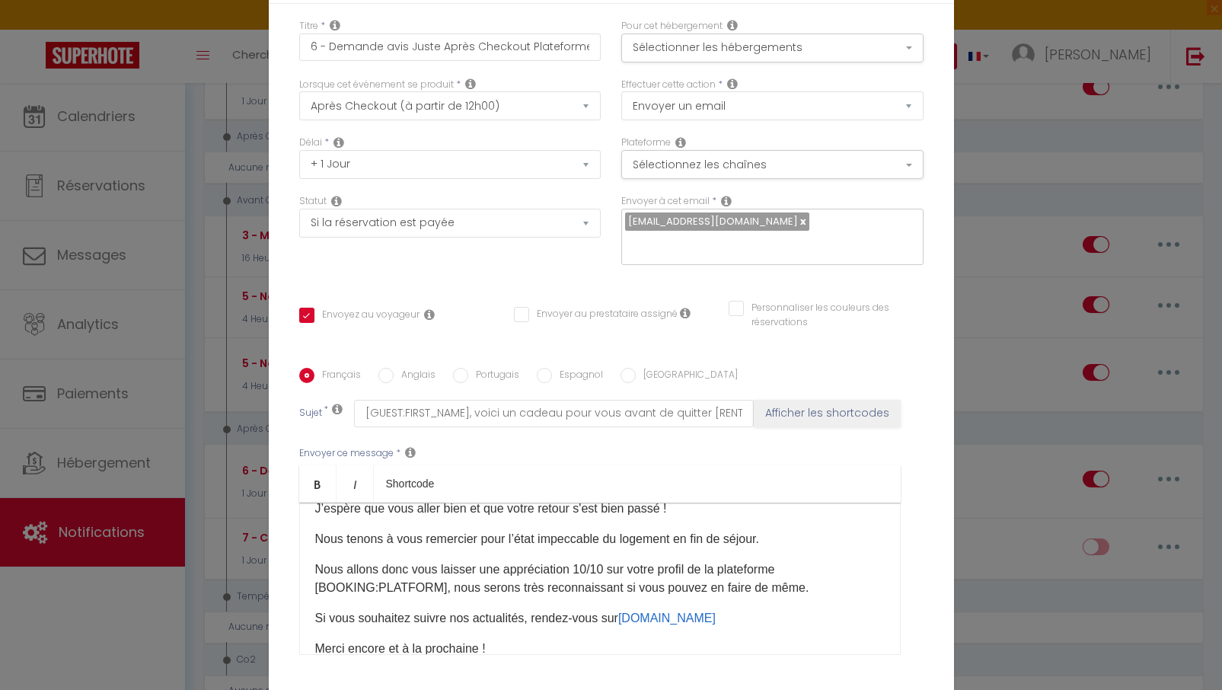
scroll to position [37, 0]
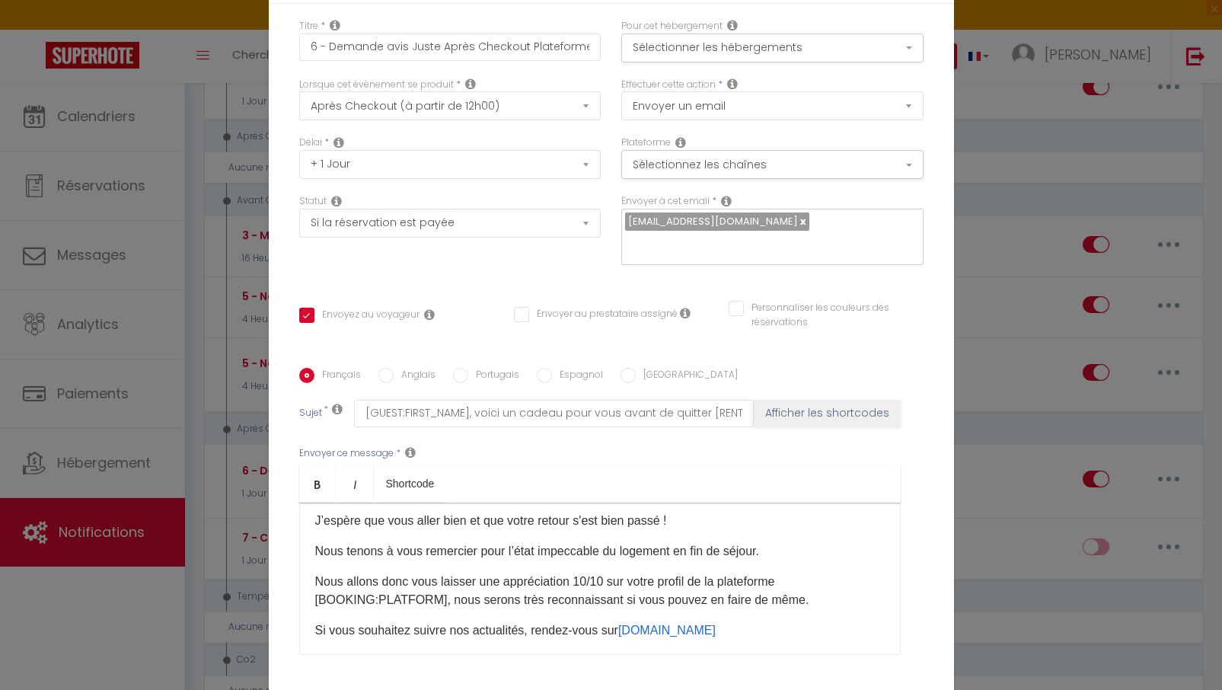
click at [801, 573] on p "Nous allons donc vous laisser une appréciation 10/10 sur votre profil de la pla…" at bounding box center [600, 591] width 570 height 37
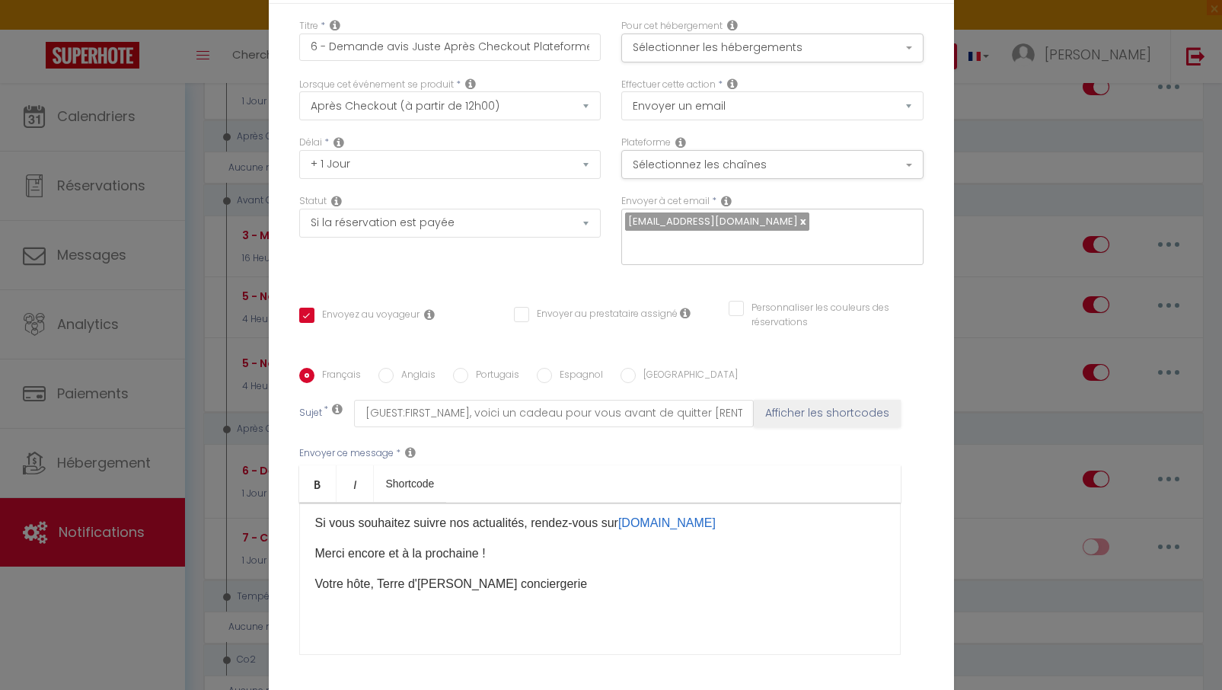
scroll to position [193, 0]
checkbox input "true"
checkbox input "false"
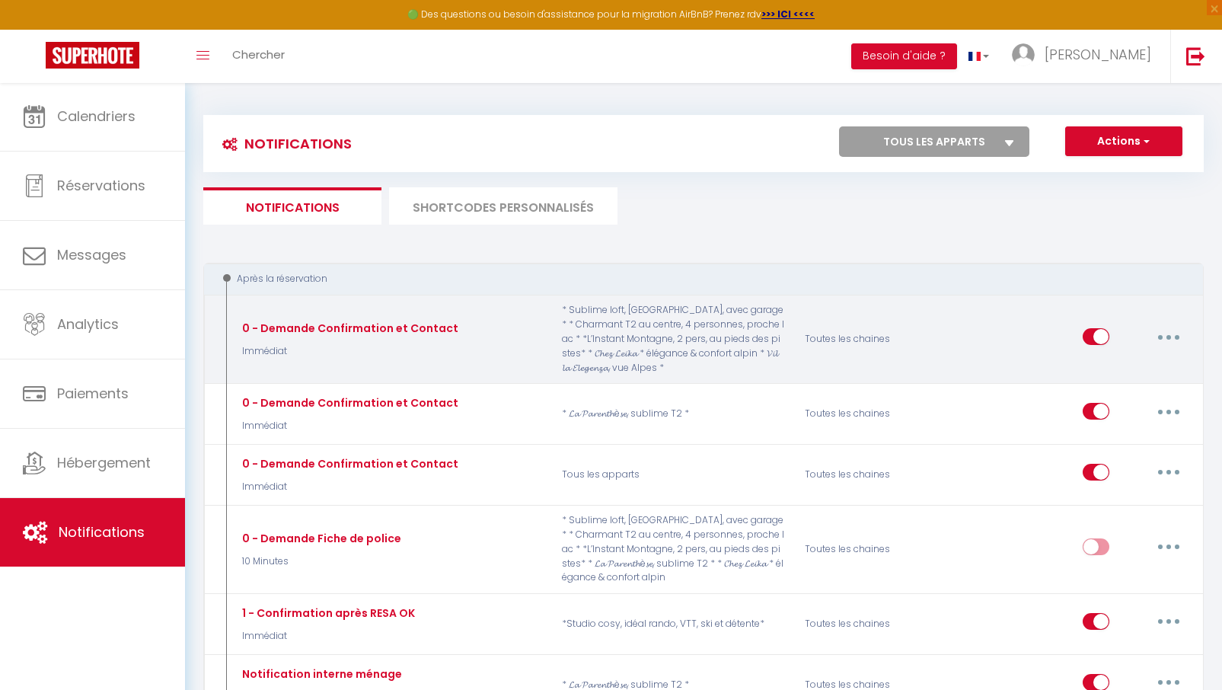
scroll to position [0, 0]
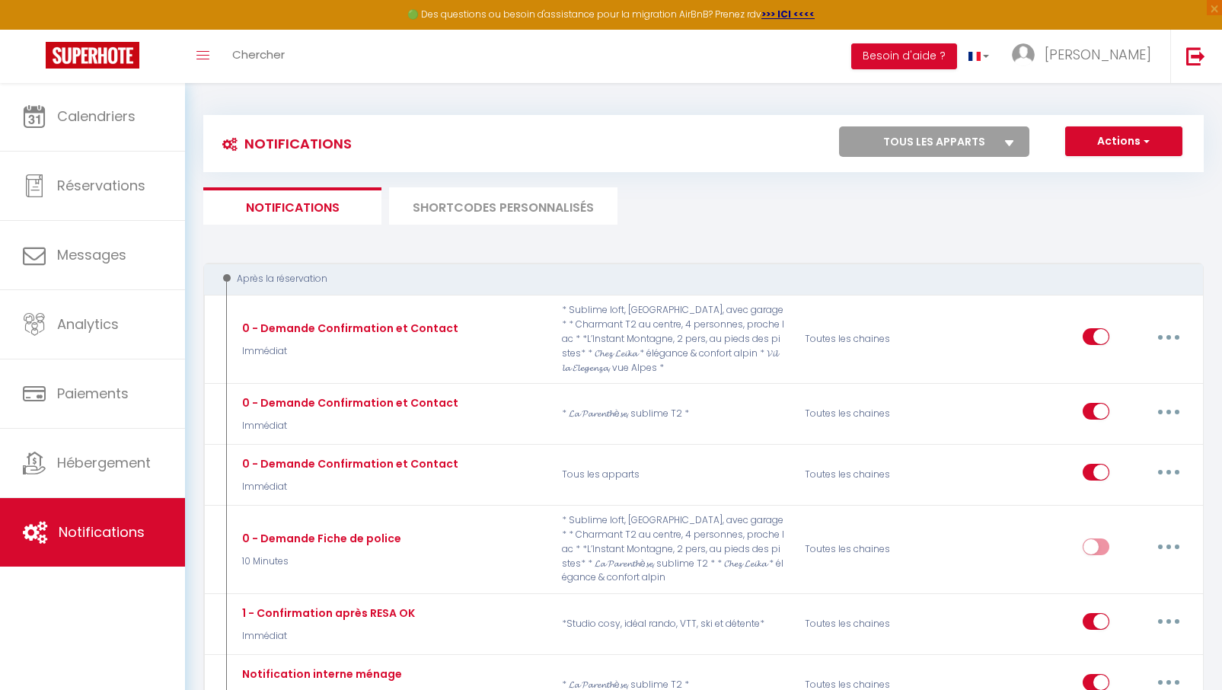
click at [1014, 140] on icon at bounding box center [1009, 143] width 9 height 6
click at [1014, 139] on select "Tous les apparts * Charmant T2 au centre, 4 personnes, proche lac * * 𝓒𝓱𝓮𝔃 𝓛𝓮𝓲𝓴…" at bounding box center [934, 141] width 190 height 30
click at [1014, 140] on icon at bounding box center [1009, 143] width 9 height 6
click at [1014, 139] on select "Tous les apparts * Charmant T2 au centre, 4 personnes, proche lac * * 𝓒𝓱𝓮𝔃 𝓛𝓮𝓲𝓴…" at bounding box center [934, 141] width 190 height 30
click at [1006, 144] on icon at bounding box center [1009, 143] width 9 height 6
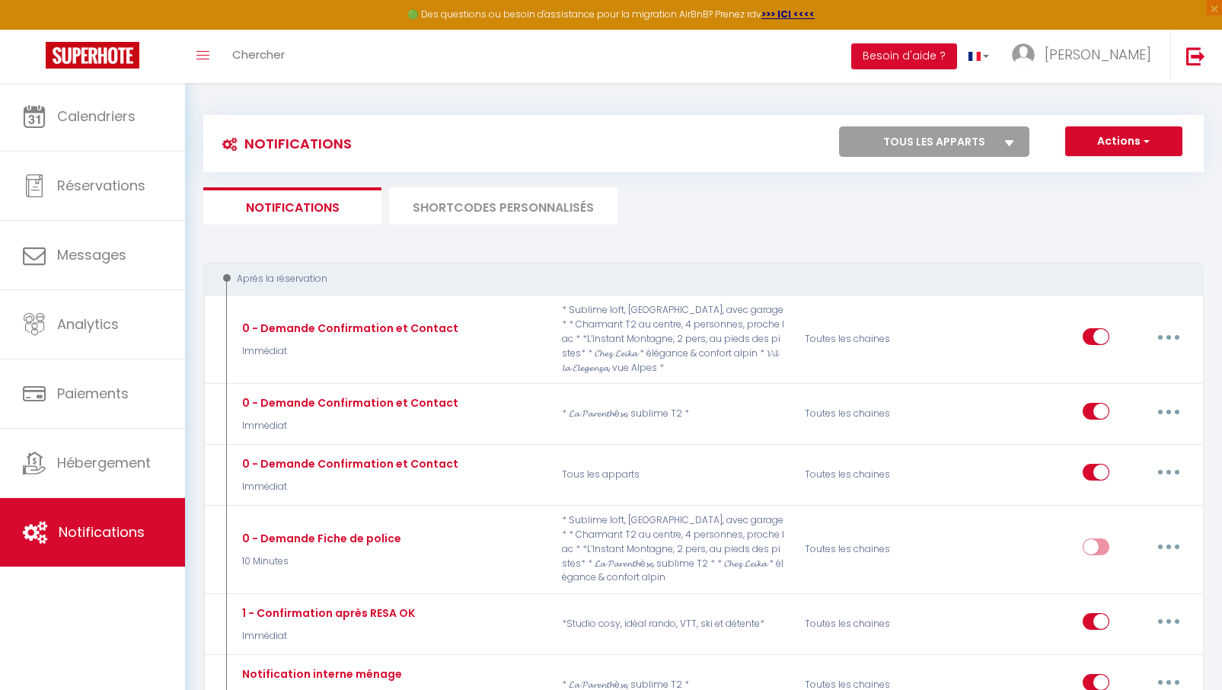
click at [1006, 144] on select "Tous les apparts * Charmant T2 au centre, 4 personnes, proche lac * * 𝓒𝓱𝓮𝔃 𝓛𝓮𝓲𝓴…" at bounding box center [934, 141] width 190 height 30
click at [1006, 144] on icon at bounding box center [1009, 143] width 9 height 6
click at [1006, 144] on select "Tous les apparts * Charmant T2 au centre, 4 personnes, proche lac * * 𝓒𝓱𝓮𝔃 𝓛𝓮𝓲𝓴…" at bounding box center [934, 141] width 190 height 30
click at [1149, 142] on span "button" at bounding box center [1145, 140] width 9 height 15
click at [853, 219] on ul "Notifications SHORTCODES PERSONNALISÉS" at bounding box center [703, 205] width 1001 height 37
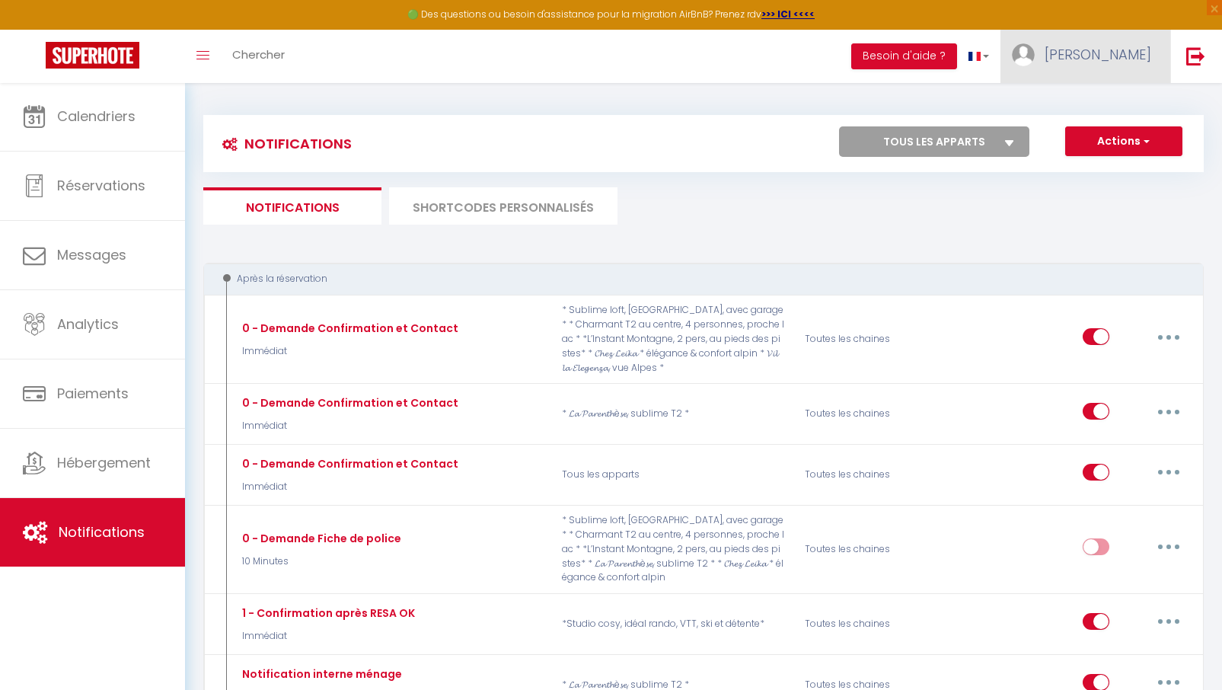
click at [1128, 57] on span "[PERSON_NAME]" at bounding box center [1098, 54] width 107 height 19
click at [1107, 109] on link "Paramètres" at bounding box center [1109, 106] width 113 height 26
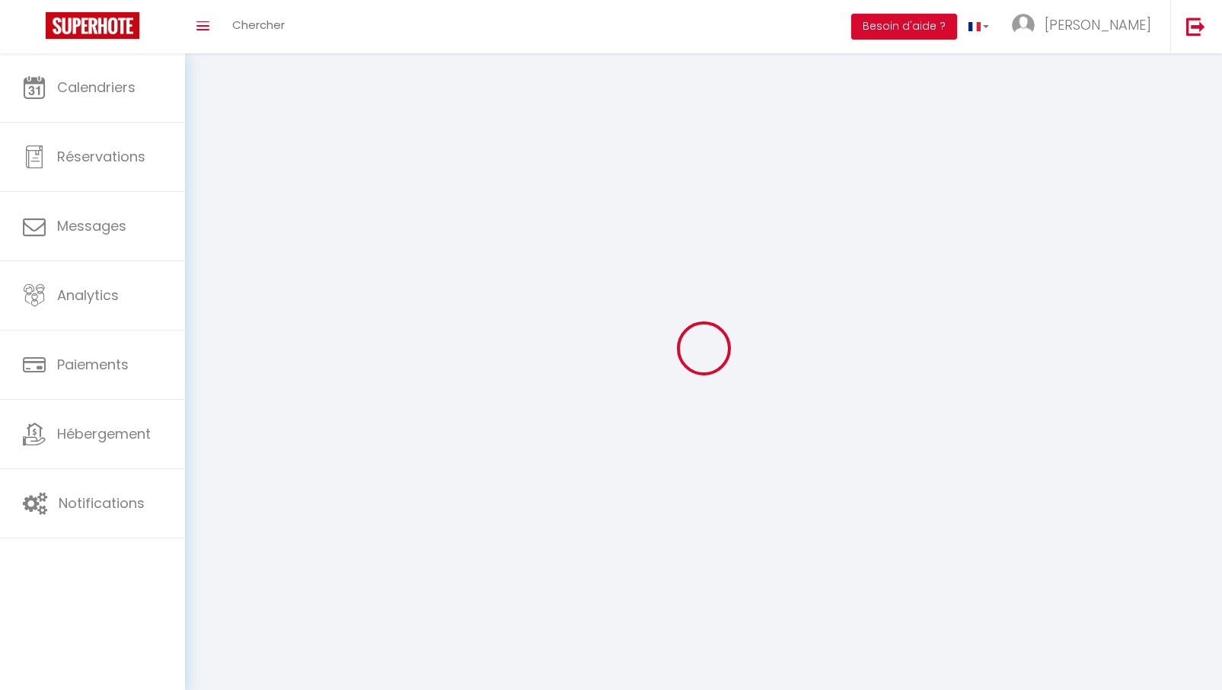
type input "[PERSON_NAME]"
type input "Petitpierre"
type input "0767356154"
type input "[STREET_ADDRESS]"
type input "74380"
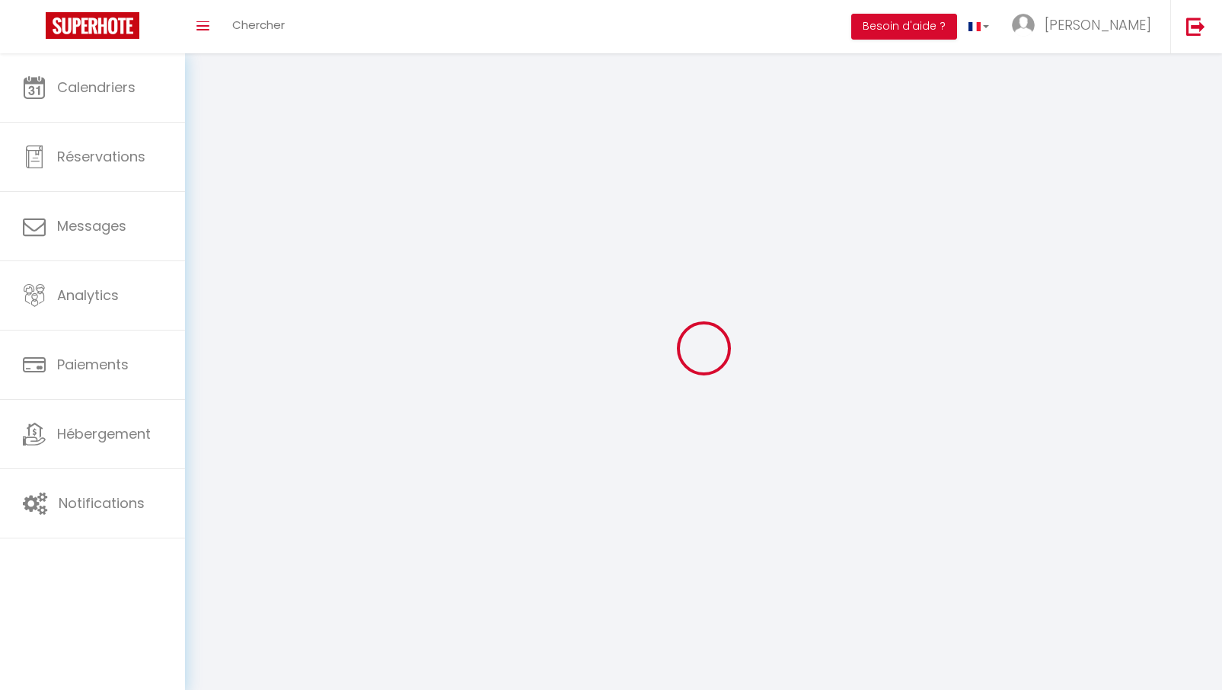
type input "Lucinges"
type input "5IfQKYx4NonI5bYFzh3Q9YmSJ"
type input "9VmCglYWRXVCE6K20smxQwuQx"
type input "5IfQKYx4NonI5bYFzh3Q9YmSJ"
type input "9VmCglYWRXVCE6K20smxQwuQx"
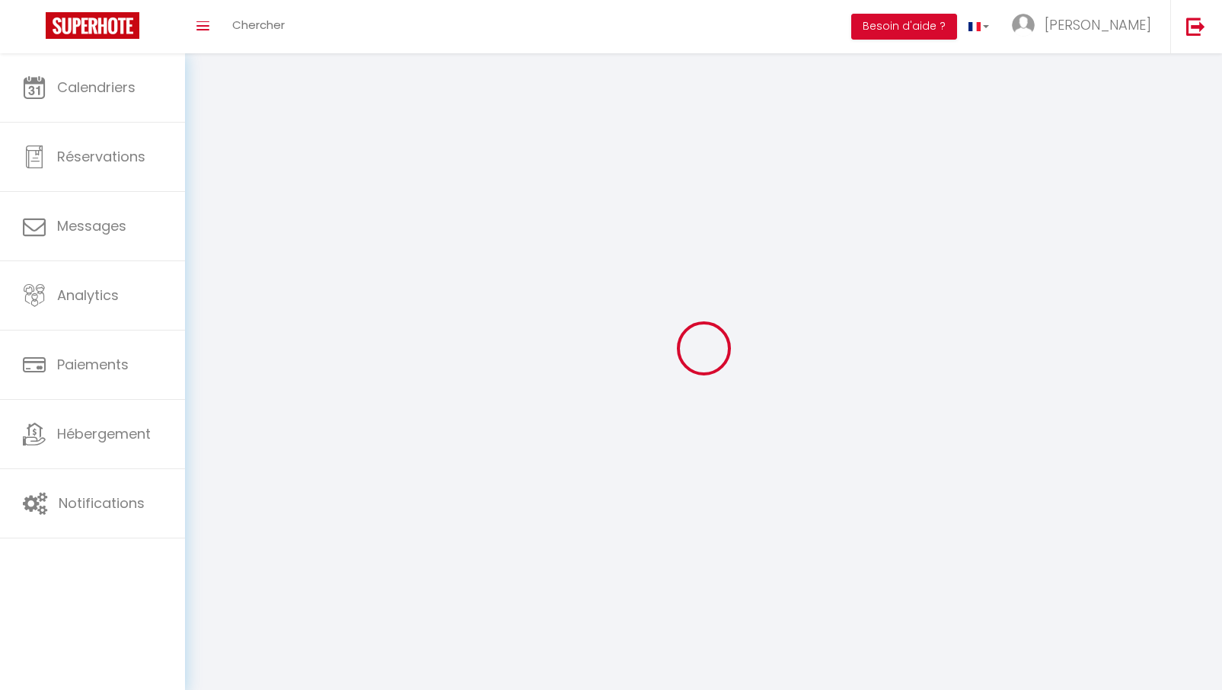
type input "[URL][DOMAIN_NAME]"
select select "28"
select select "fr"
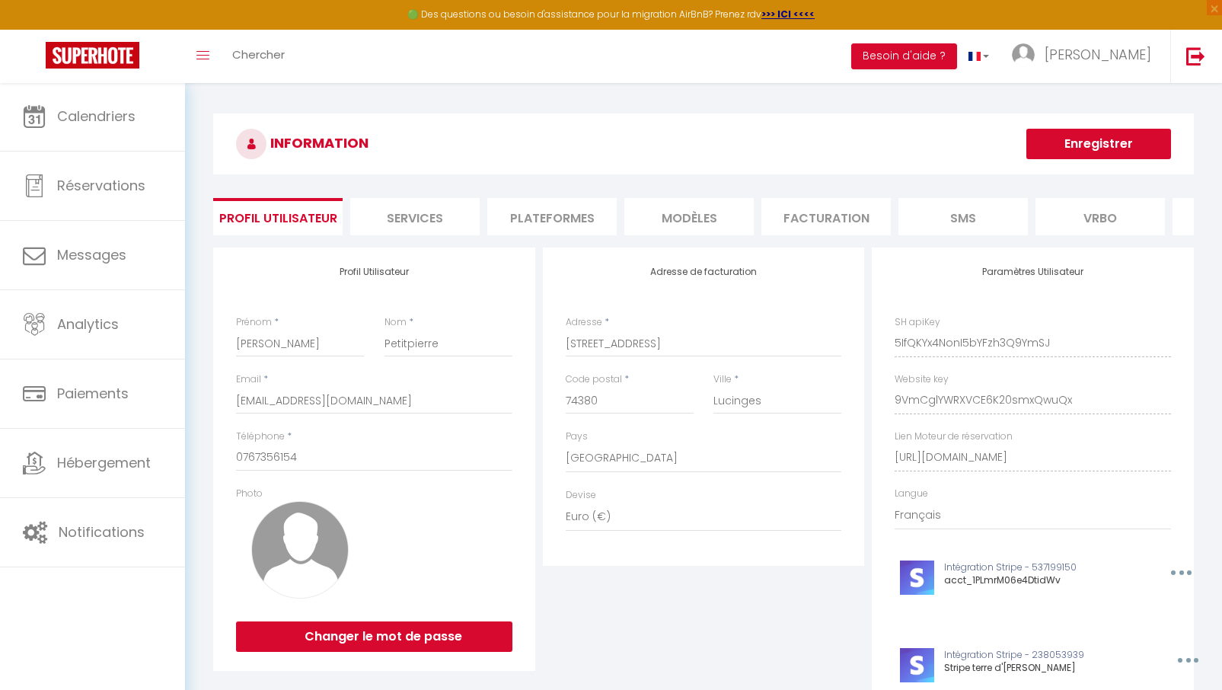
click at [412, 204] on li "Services" at bounding box center [414, 216] width 129 height 37
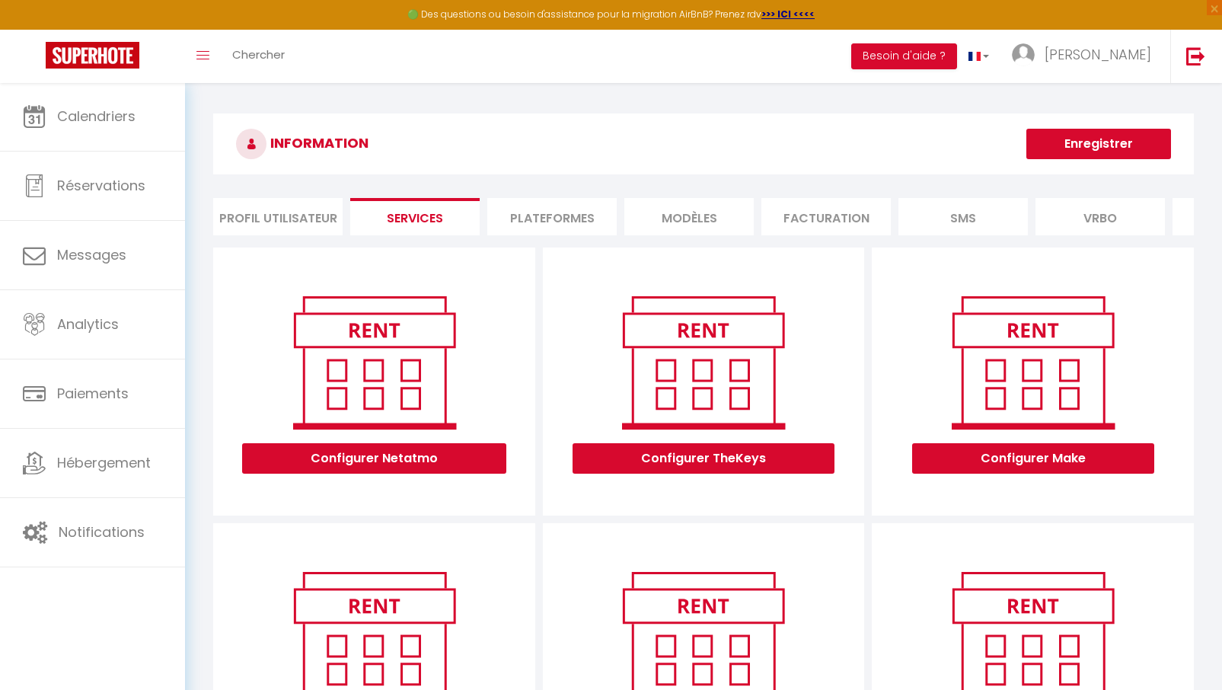
click at [536, 221] on li "Plateformes" at bounding box center [551, 216] width 129 height 37
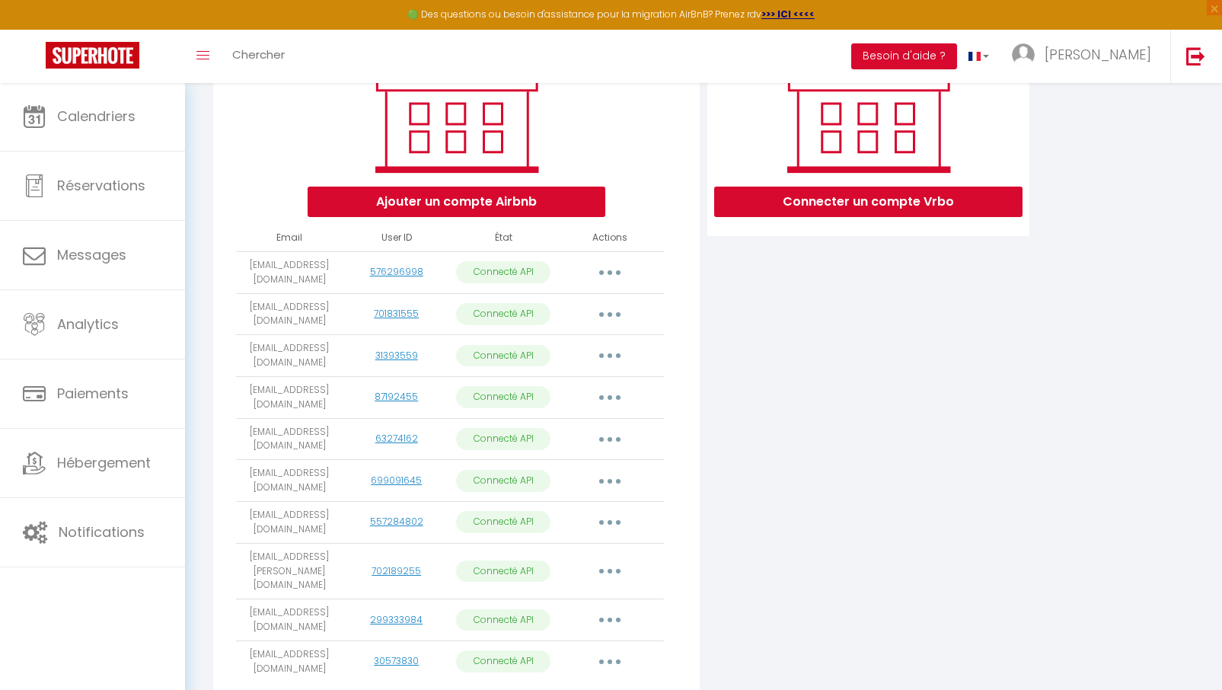
scroll to position [237, 0]
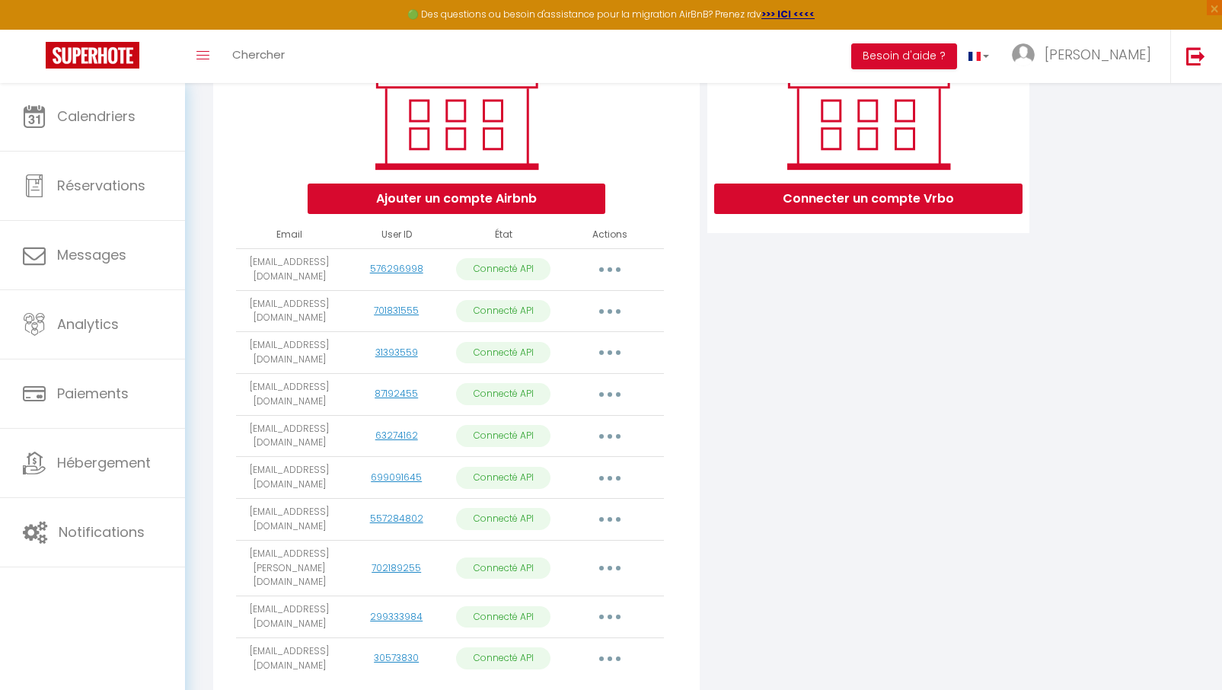
click at [462, 200] on button "Ajouter un compte Airbnb" at bounding box center [457, 199] width 298 height 30
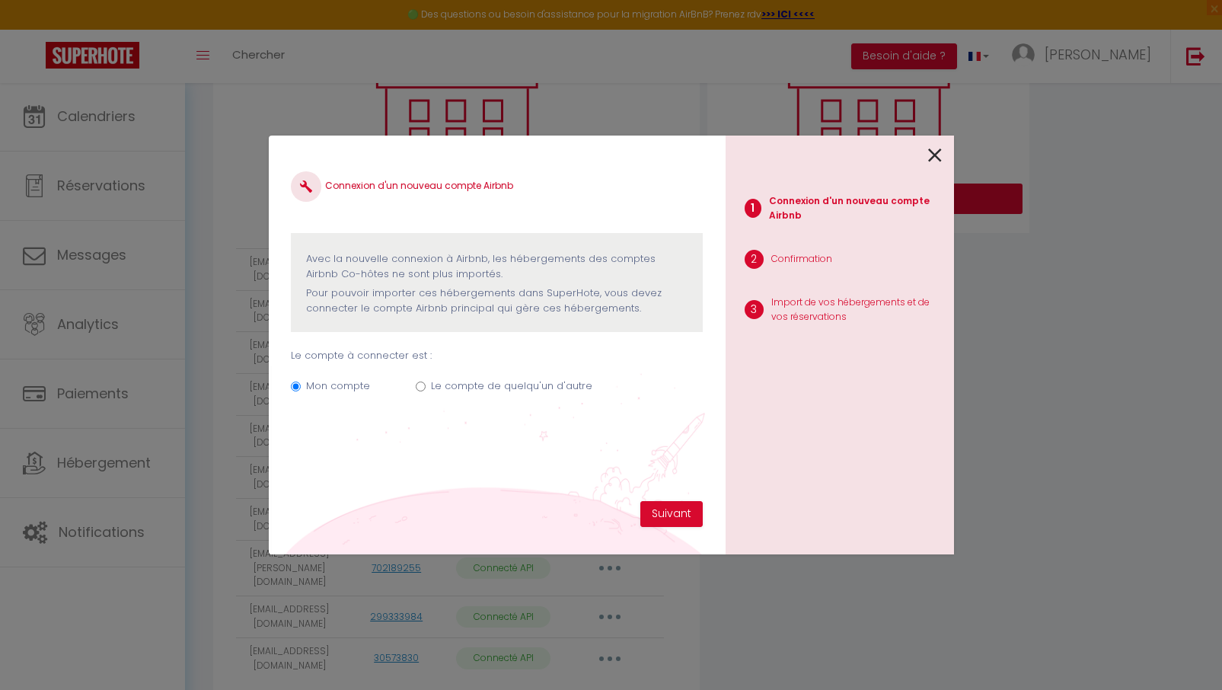
click at [420, 385] on input "Le compte de quelqu'un d'autre" at bounding box center [421, 387] width 10 height 10
radio input "true"
radio input "false"
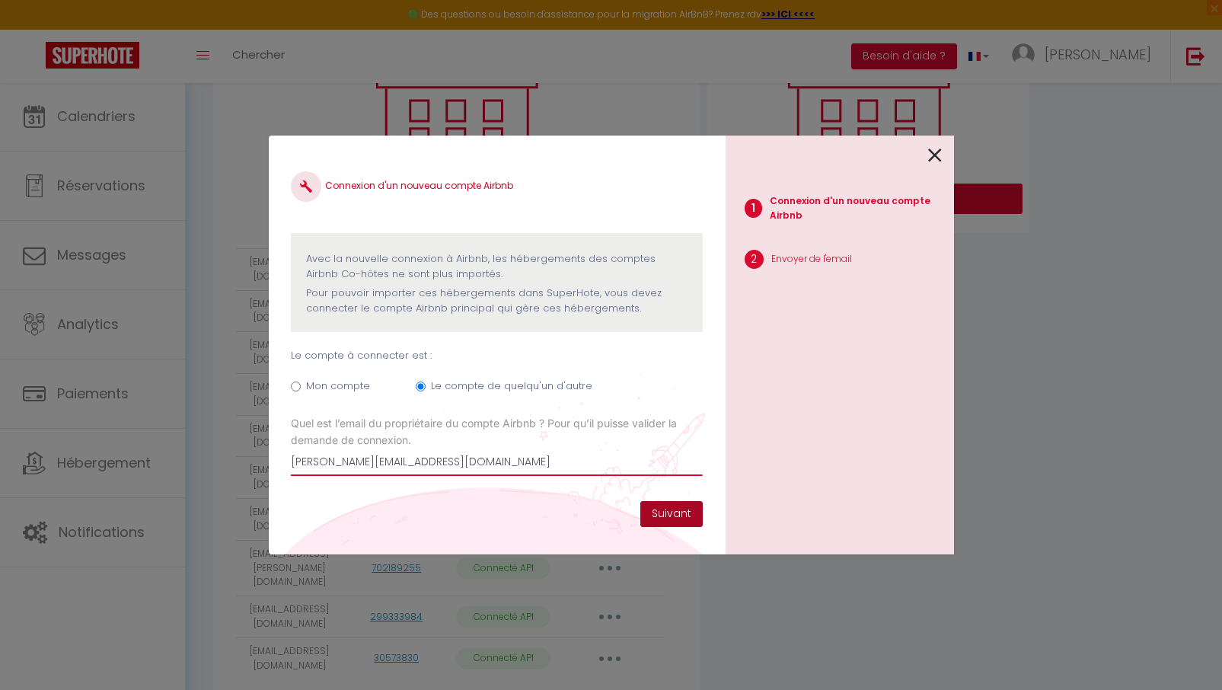
type input "[PERSON_NAME][EMAIL_ADDRESS][DOMAIN_NAME]"
click at [679, 513] on button "Suivant" at bounding box center [672, 514] width 62 height 26
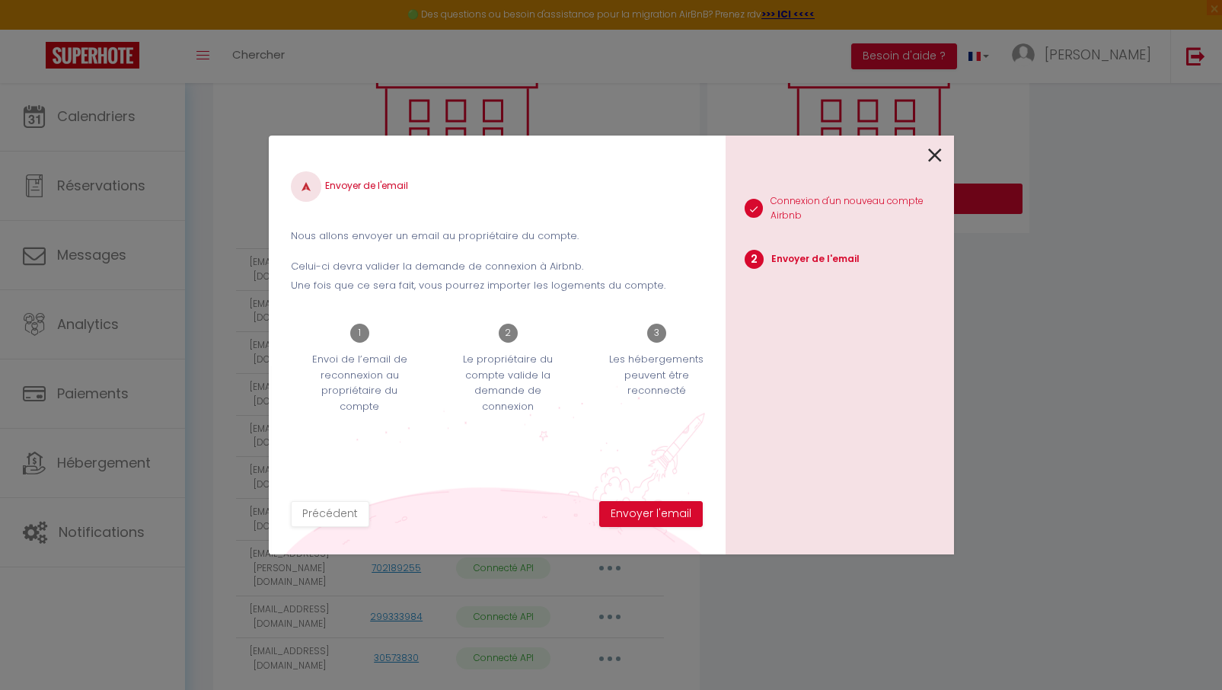
click at [679, 513] on button "Envoyer l'email" at bounding box center [651, 514] width 104 height 26
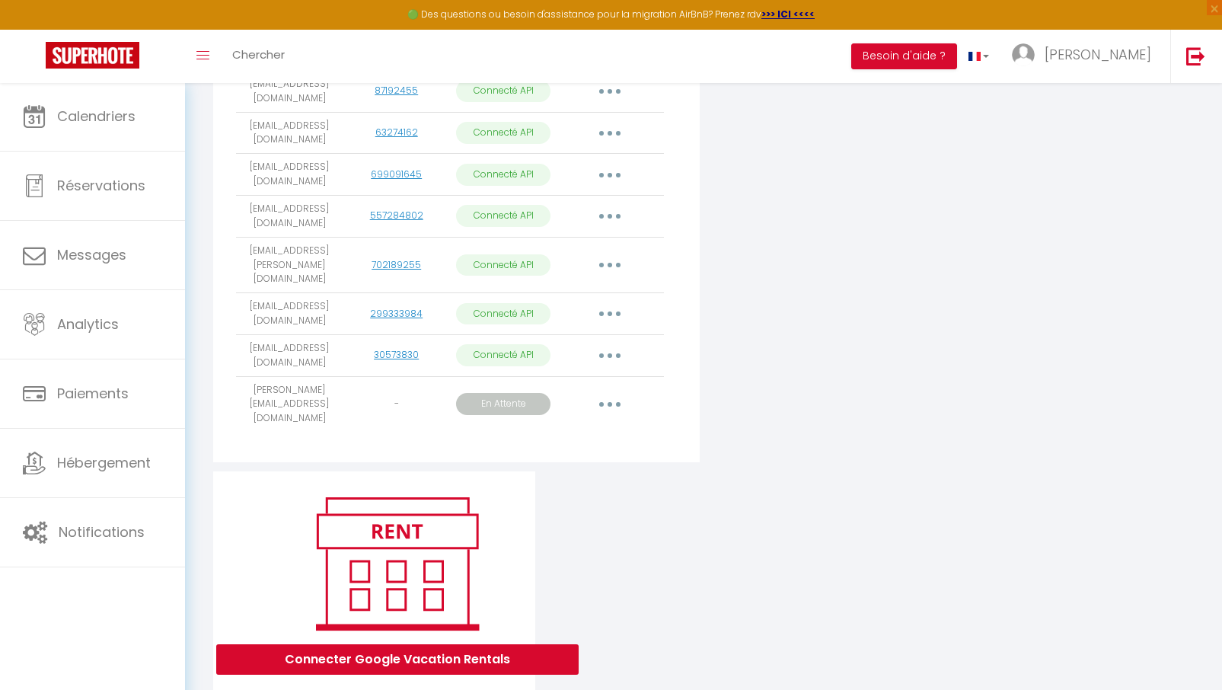
scroll to position [539, 0]
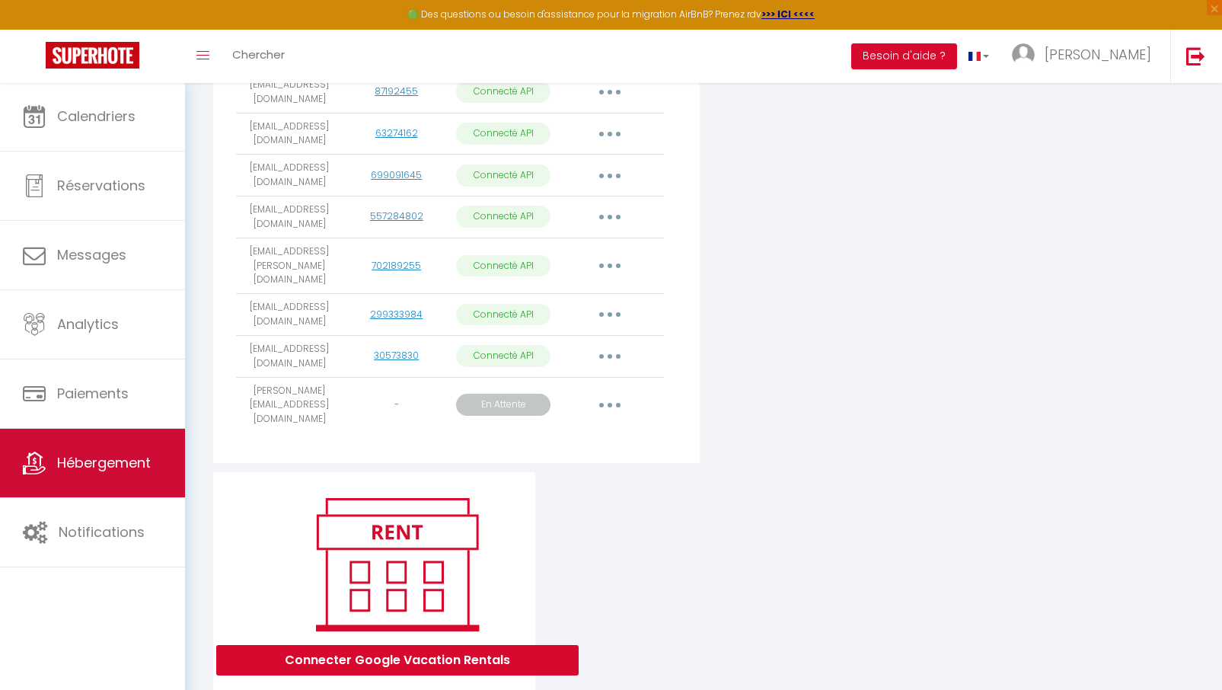
click at [123, 457] on span "Hébergement" at bounding box center [104, 462] width 94 height 19
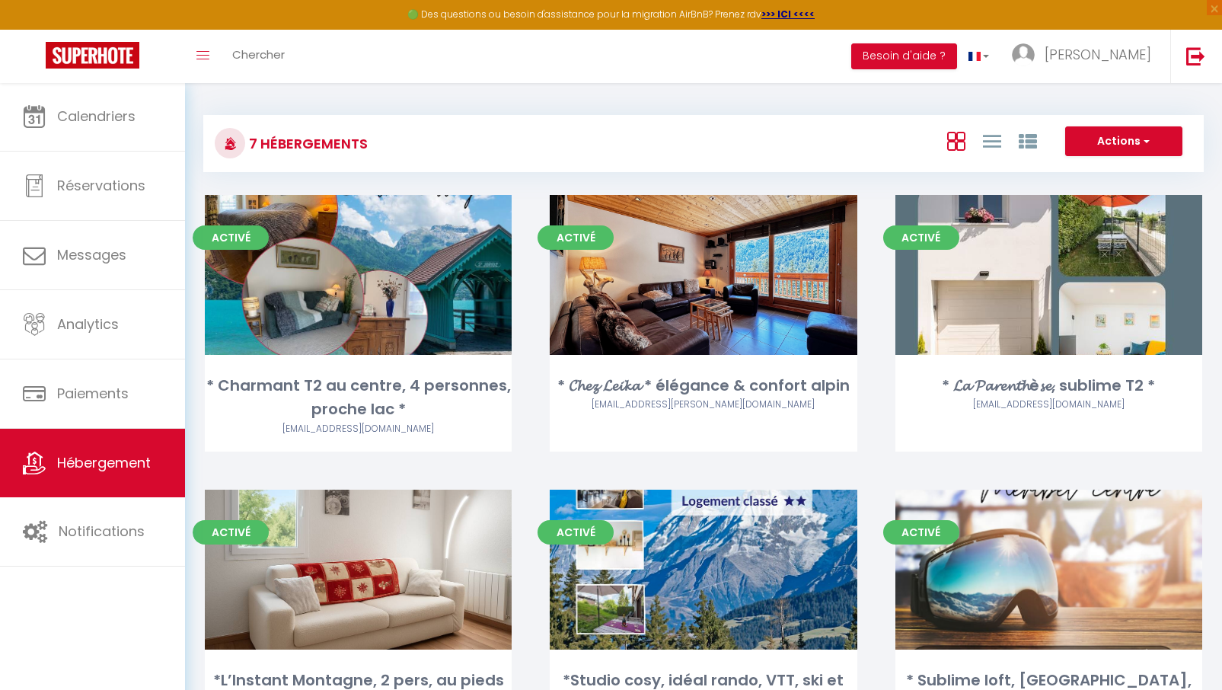
click at [1119, 138] on button "Actions" at bounding box center [1124, 141] width 117 height 30
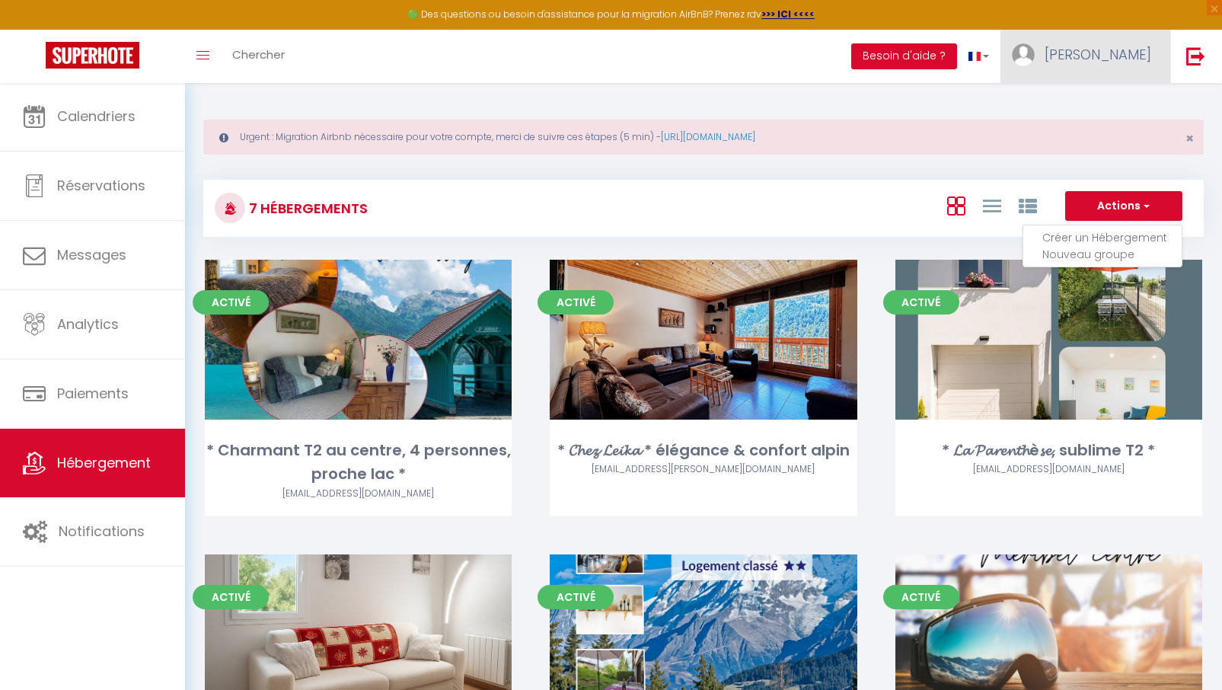
click at [1137, 56] on span "[PERSON_NAME]" at bounding box center [1098, 54] width 107 height 19
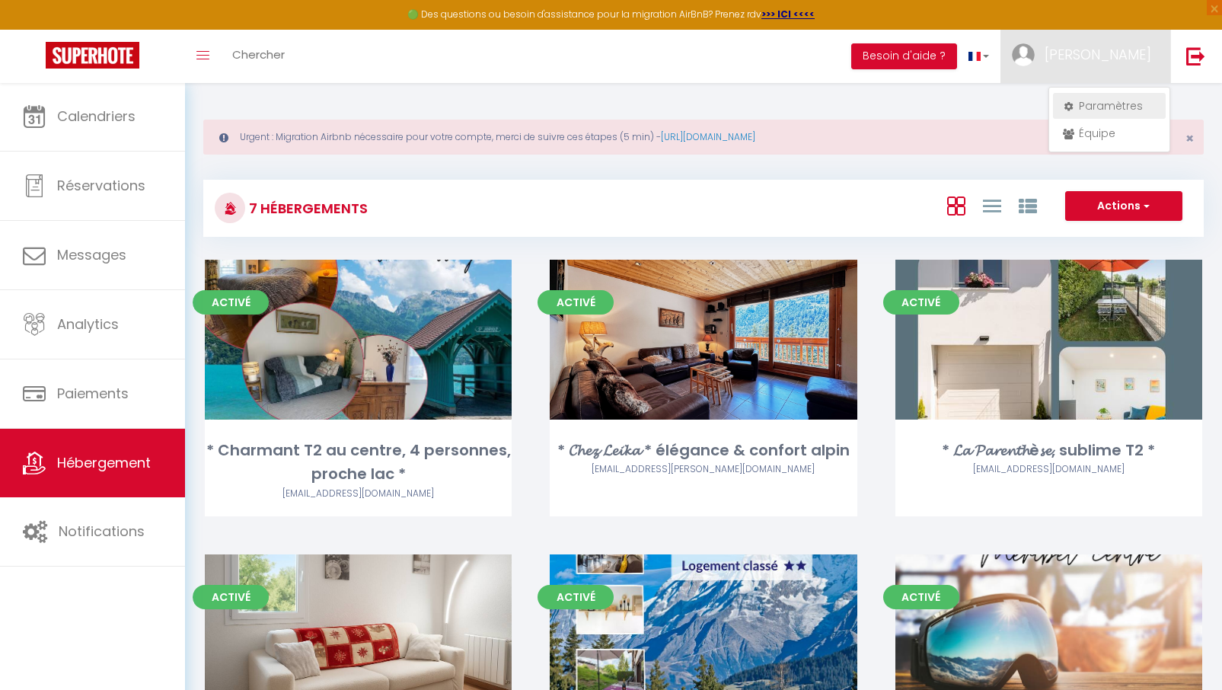
click at [1092, 102] on link "Paramètres" at bounding box center [1109, 106] width 113 height 26
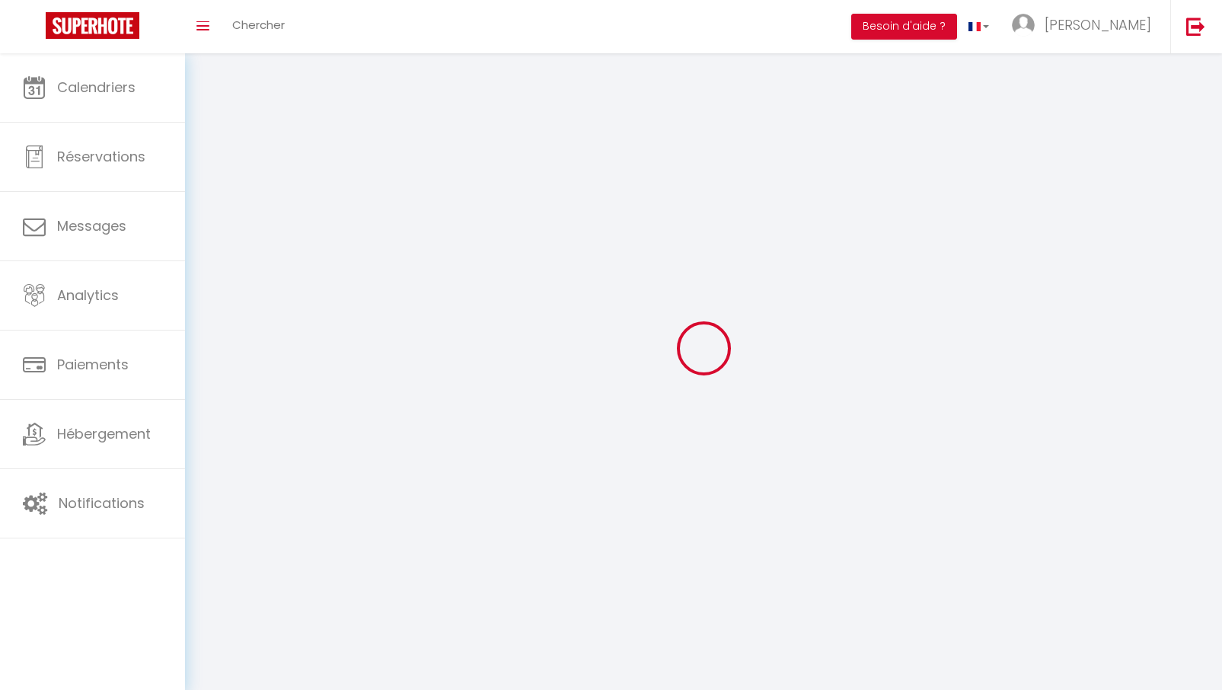
type input "5IfQKYx4NonI5bYFzh3Q9YmSJ"
type input "9VmCglYWRXVCE6K20smxQwuQx"
type input "[URL][DOMAIN_NAME]"
select select "28"
select select "fr"
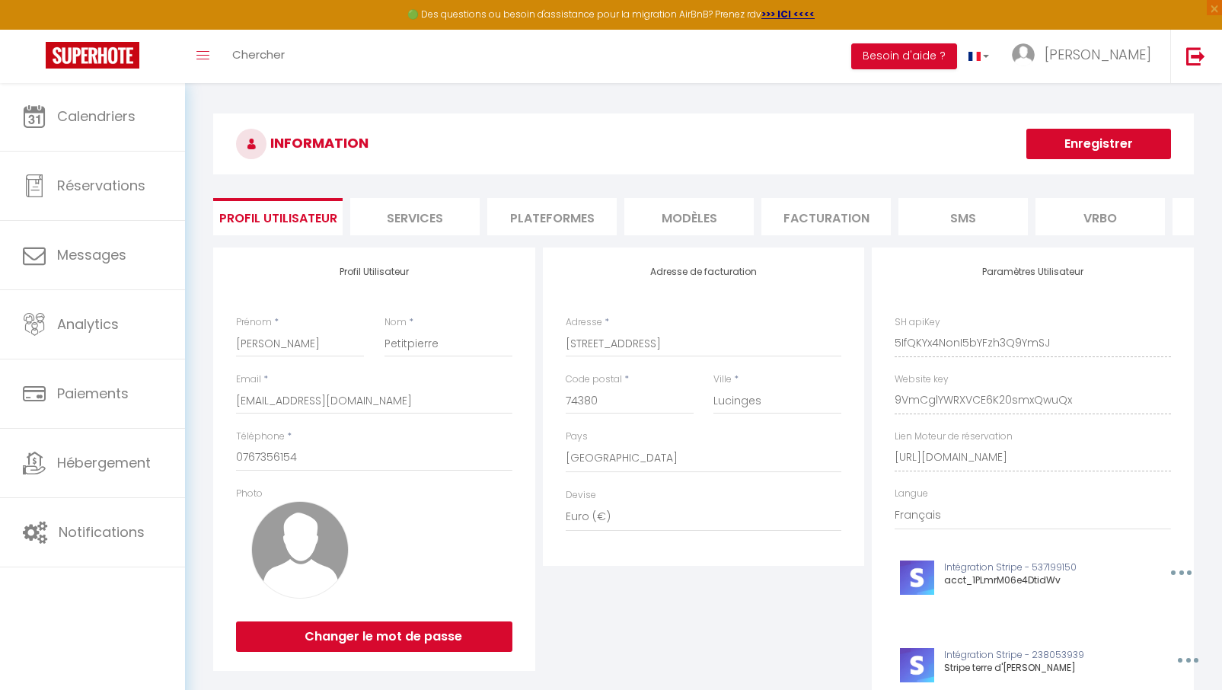
click at [533, 226] on li "Plateformes" at bounding box center [551, 216] width 129 height 37
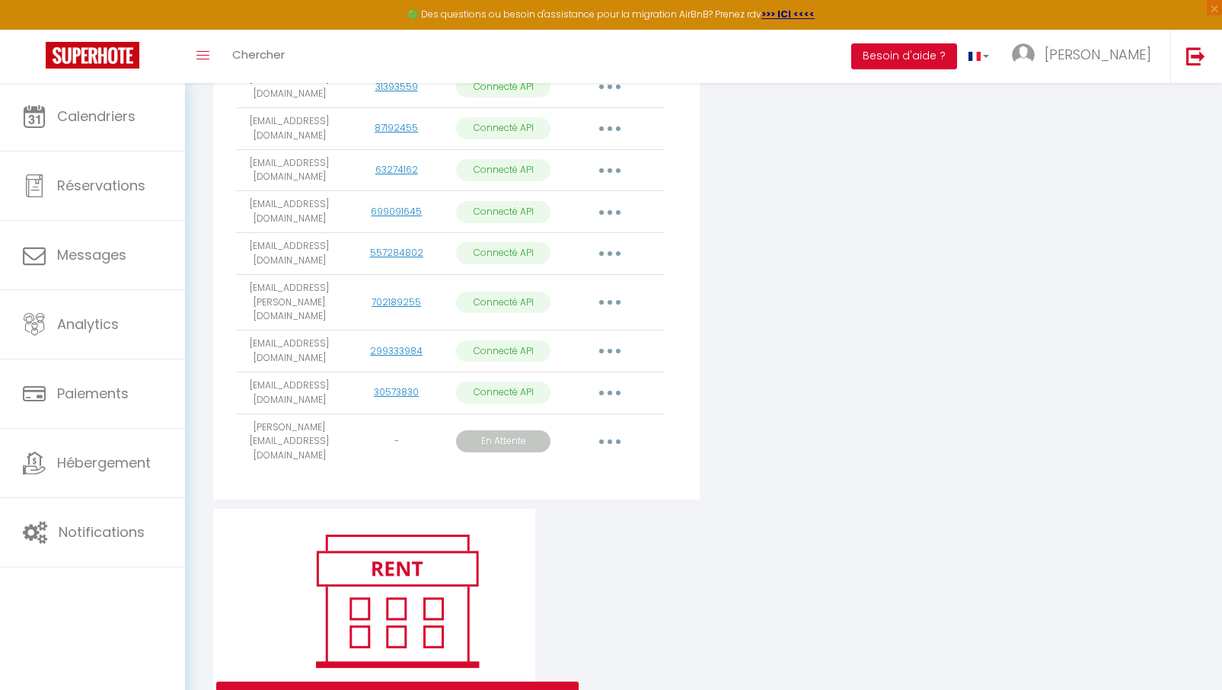
scroll to position [500, 0]
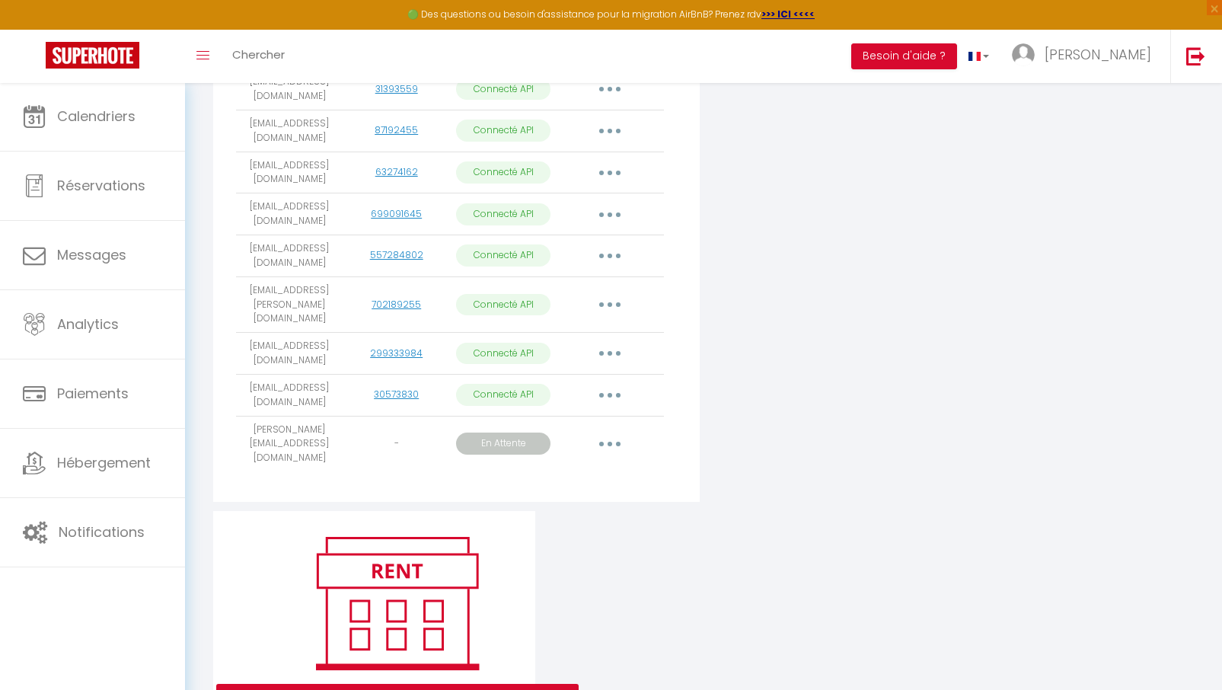
click at [616, 432] on button "button" at bounding box center [610, 444] width 43 height 24
click at [597, 494] on link "Importer les appartements" at bounding box center [541, 507] width 171 height 26
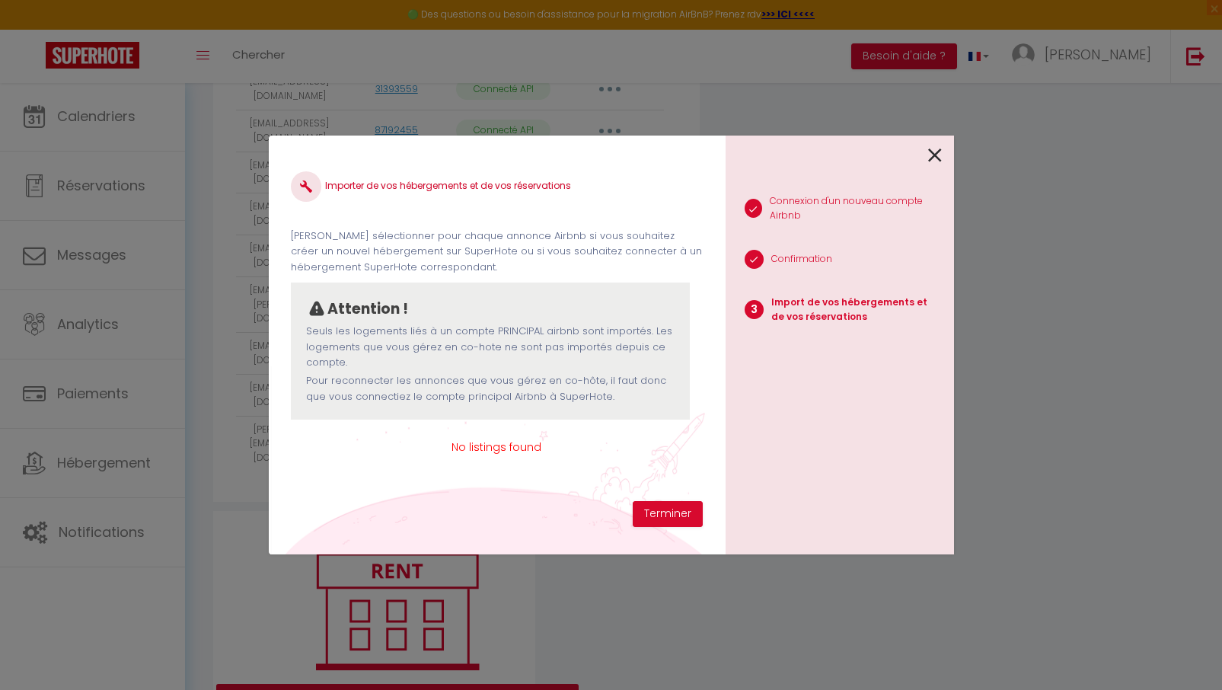
click at [938, 154] on icon at bounding box center [935, 155] width 14 height 23
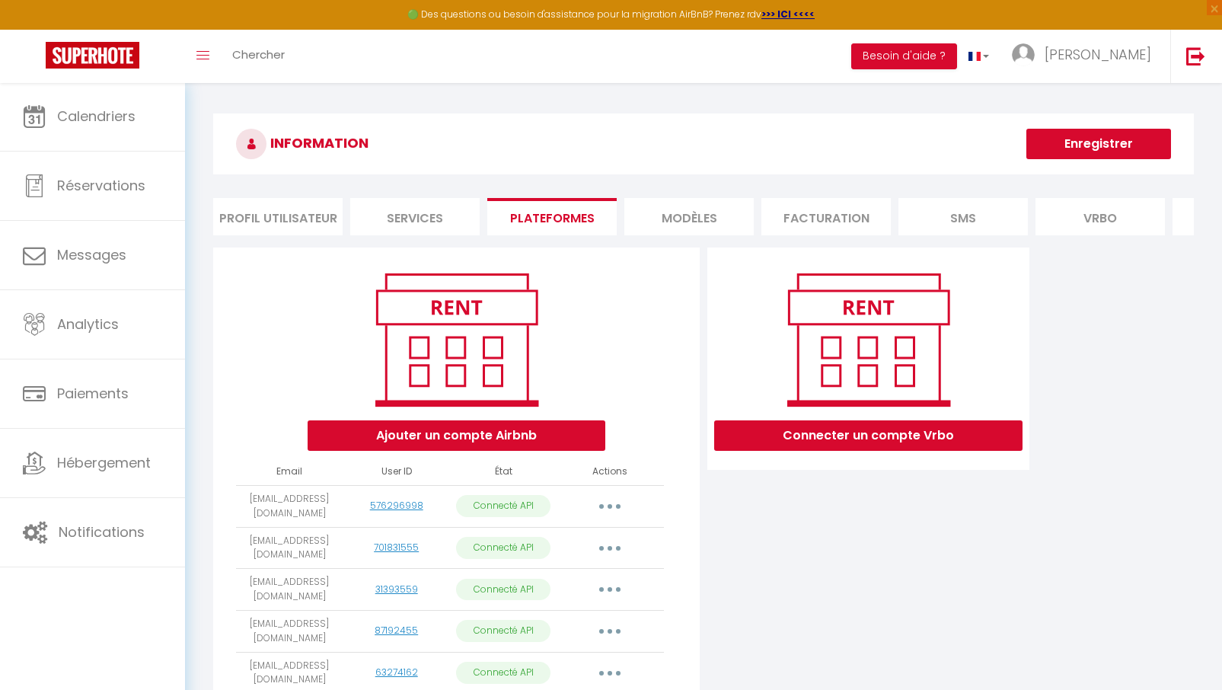
scroll to position [0, 0]
